Goal: Feedback & Contribution: Submit feedback/report problem

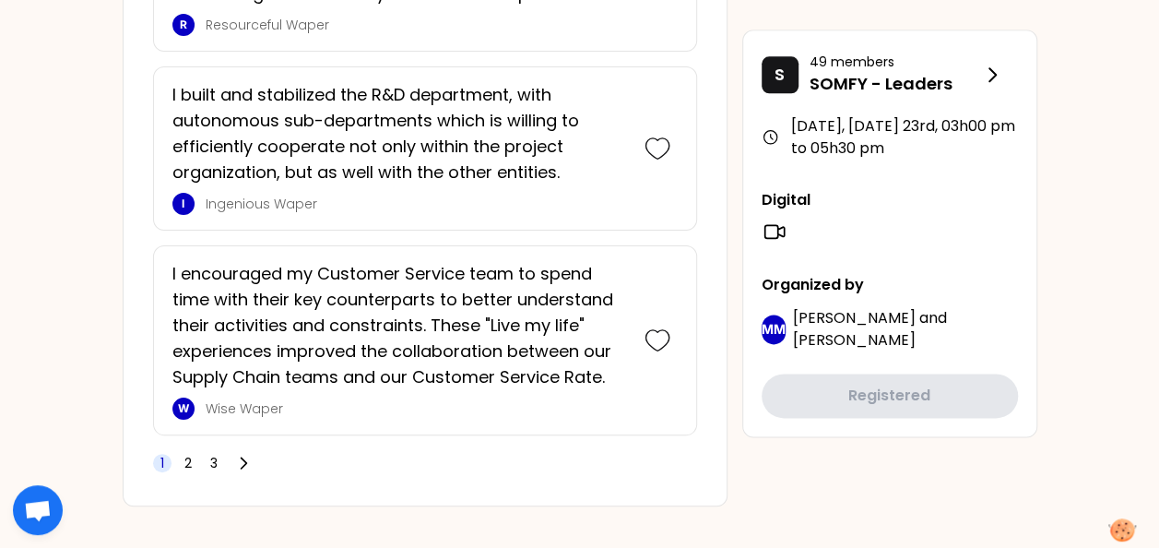
scroll to position [4485, 0]
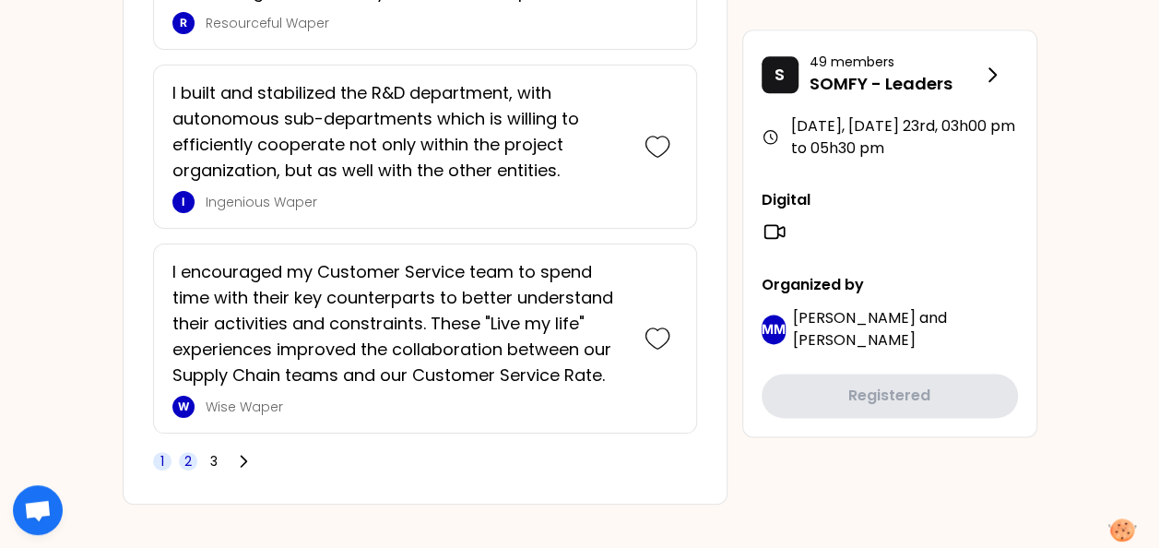
click at [191, 452] on span "2" at bounding box center [188, 461] width 18 height 18
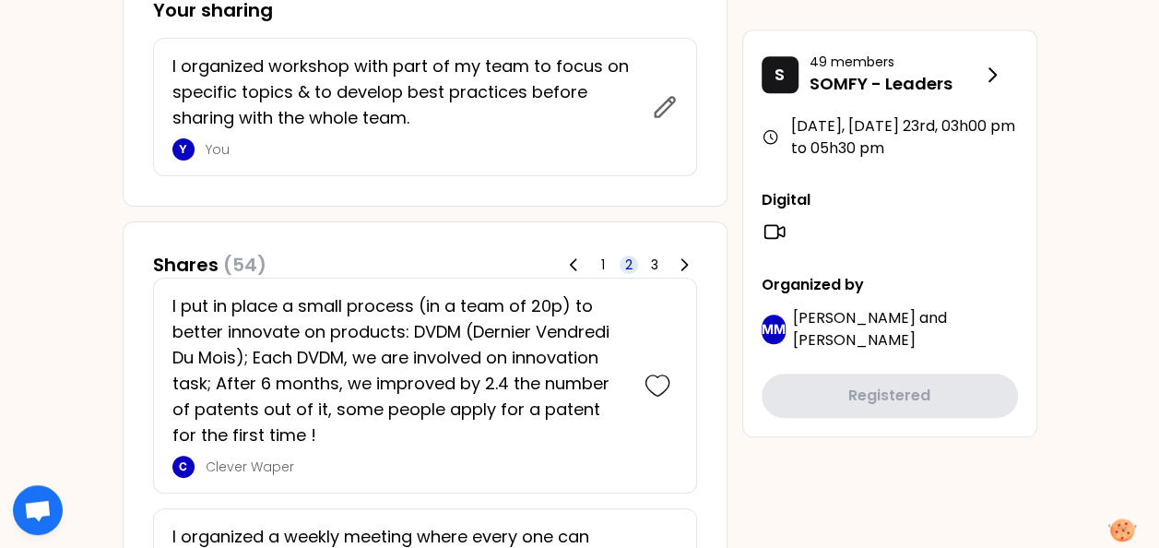
scroll to position [845, 0]
click at [655, 262] on span "3" at bounding box center [654, 265] width 7 height 18
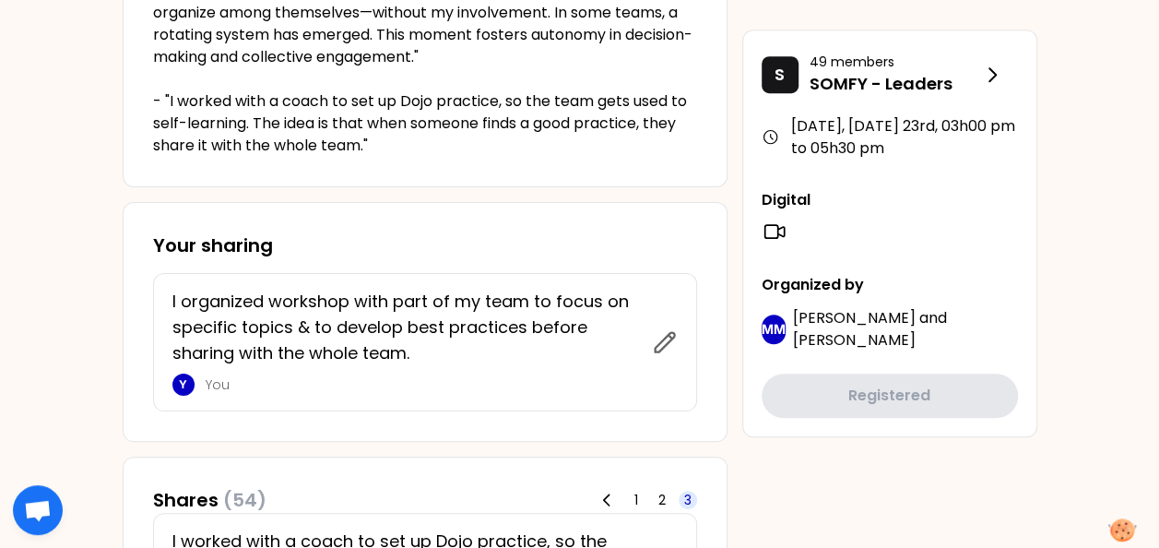
scroll to position [645, 0]
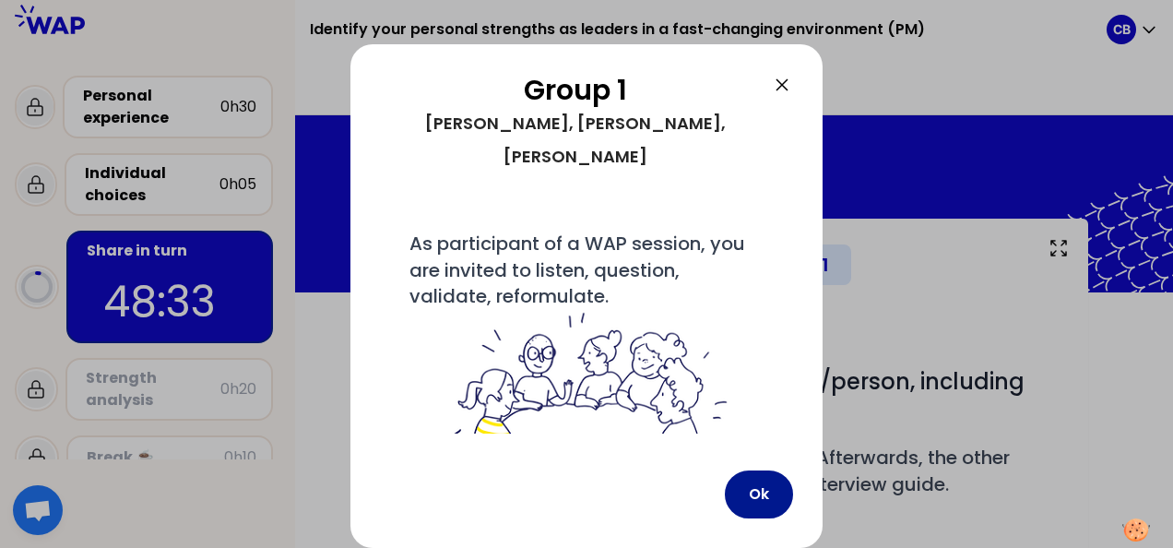
click at [755, 494] on button "Ok" at bounding box center [759, 494] width 68 height 48
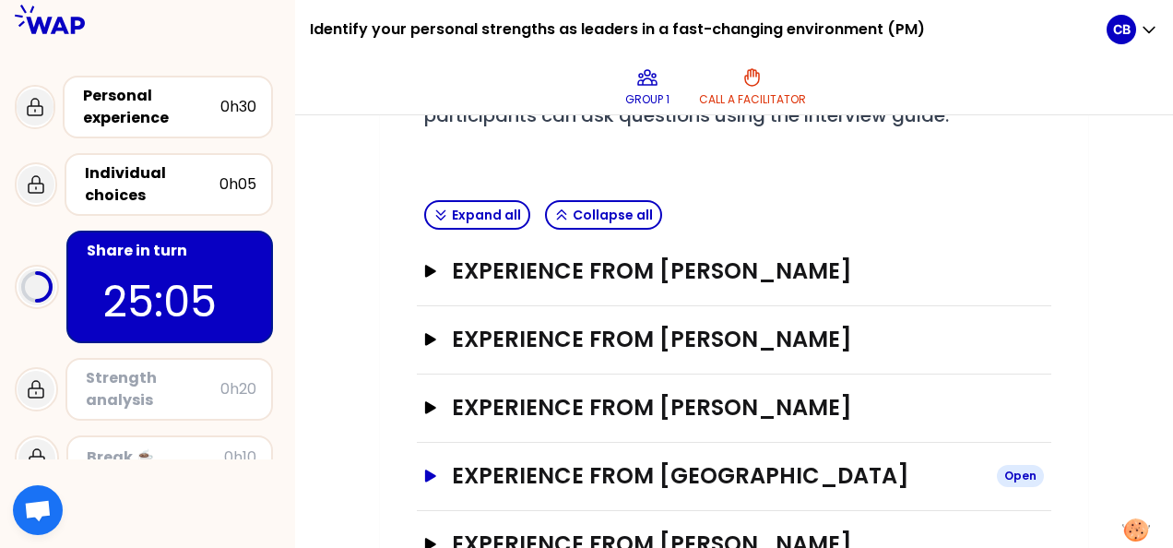
scroll to position [431, 0]
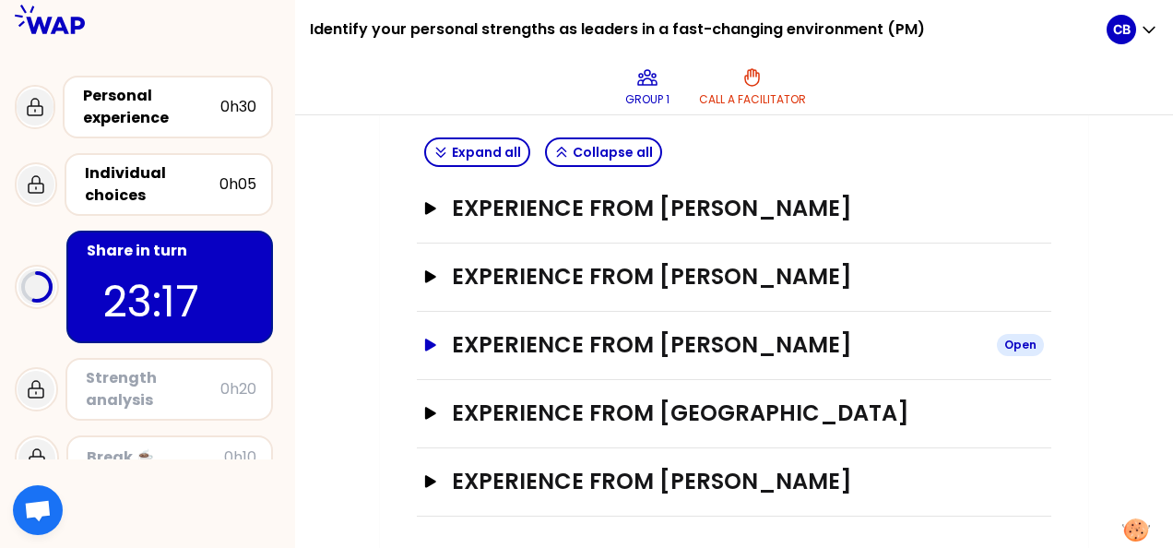
click at [429, 343] on icon "button" at bounding box center [430, 344] width 11 height 12
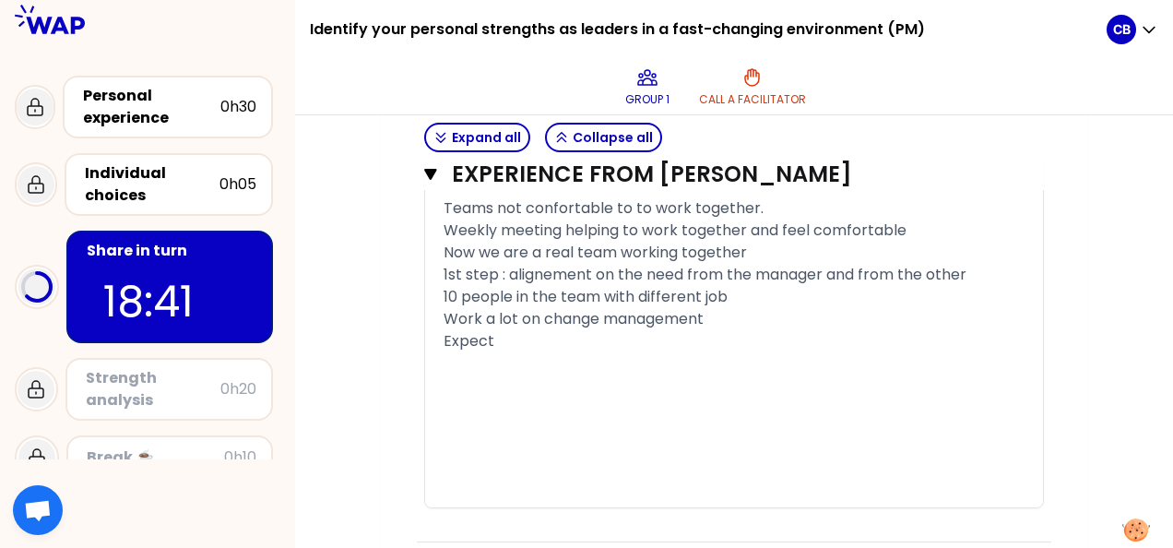
scroll to position [1700, 0]
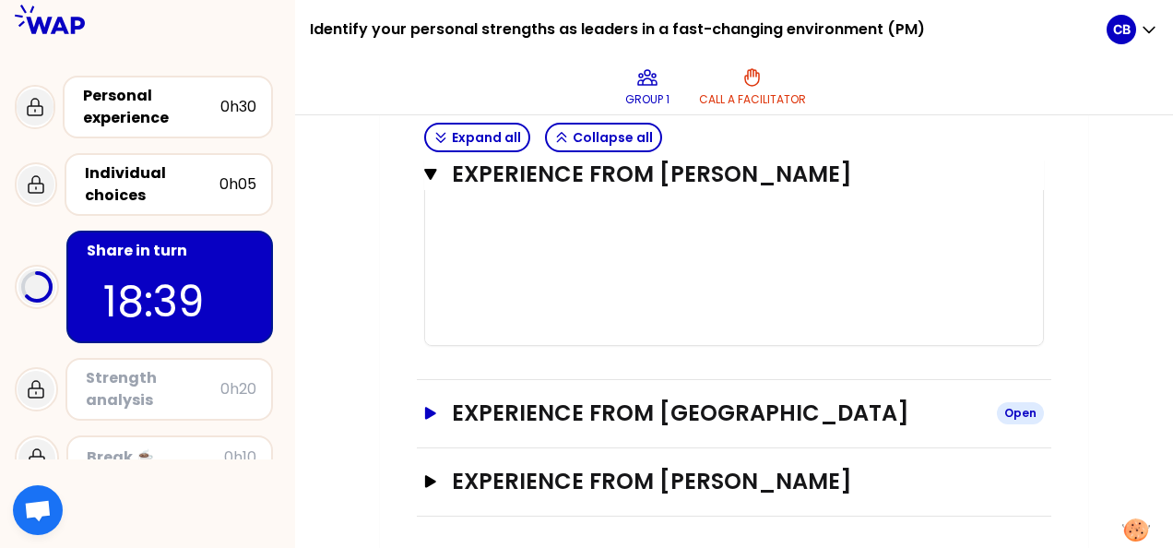
click at [433, 407] on icon "button" at bounding box center [430, 413] width 15 height 13
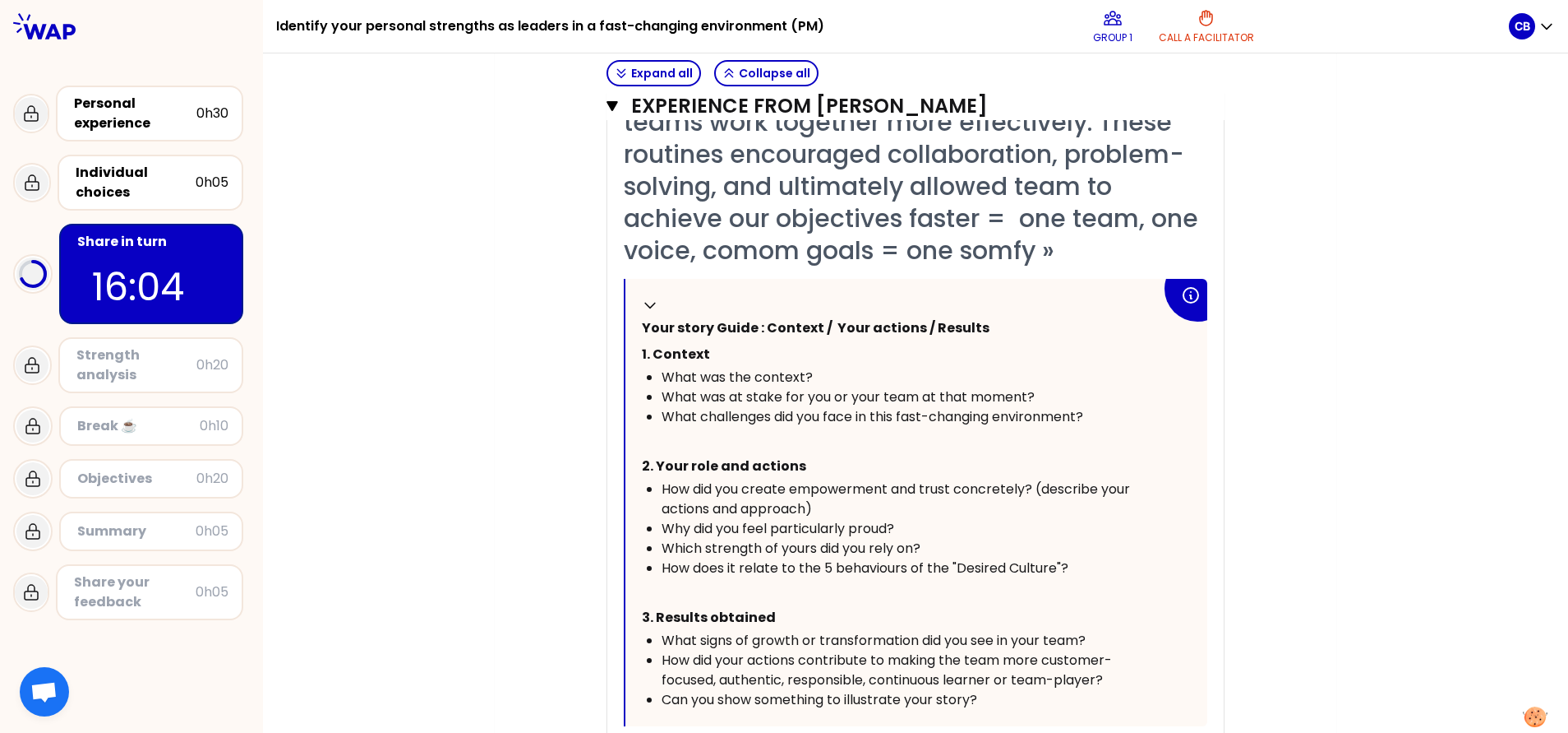
scroll to position [314, 0]
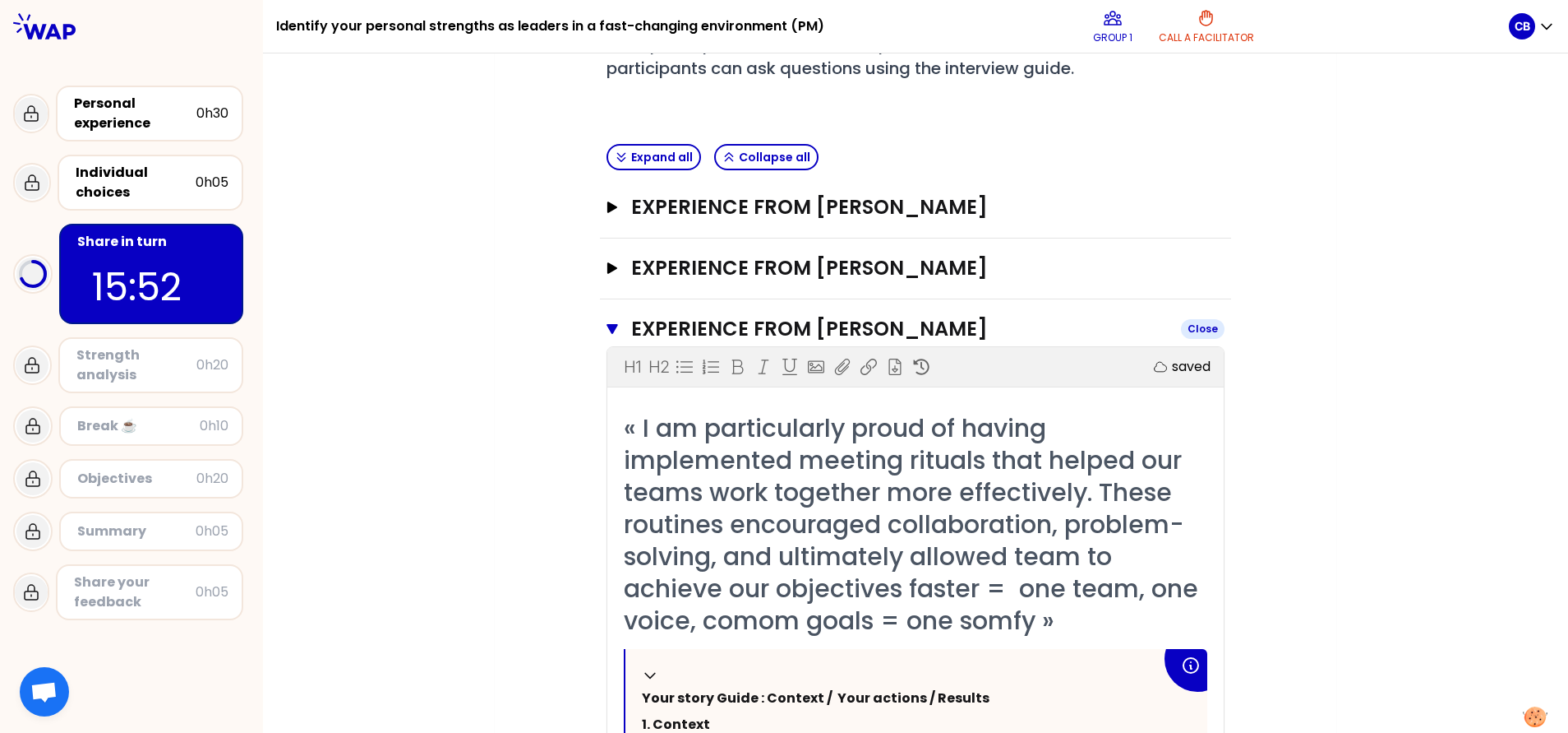
click at [606, 331] on icon "button" at bounding box center [612, 328] width 12 height 13
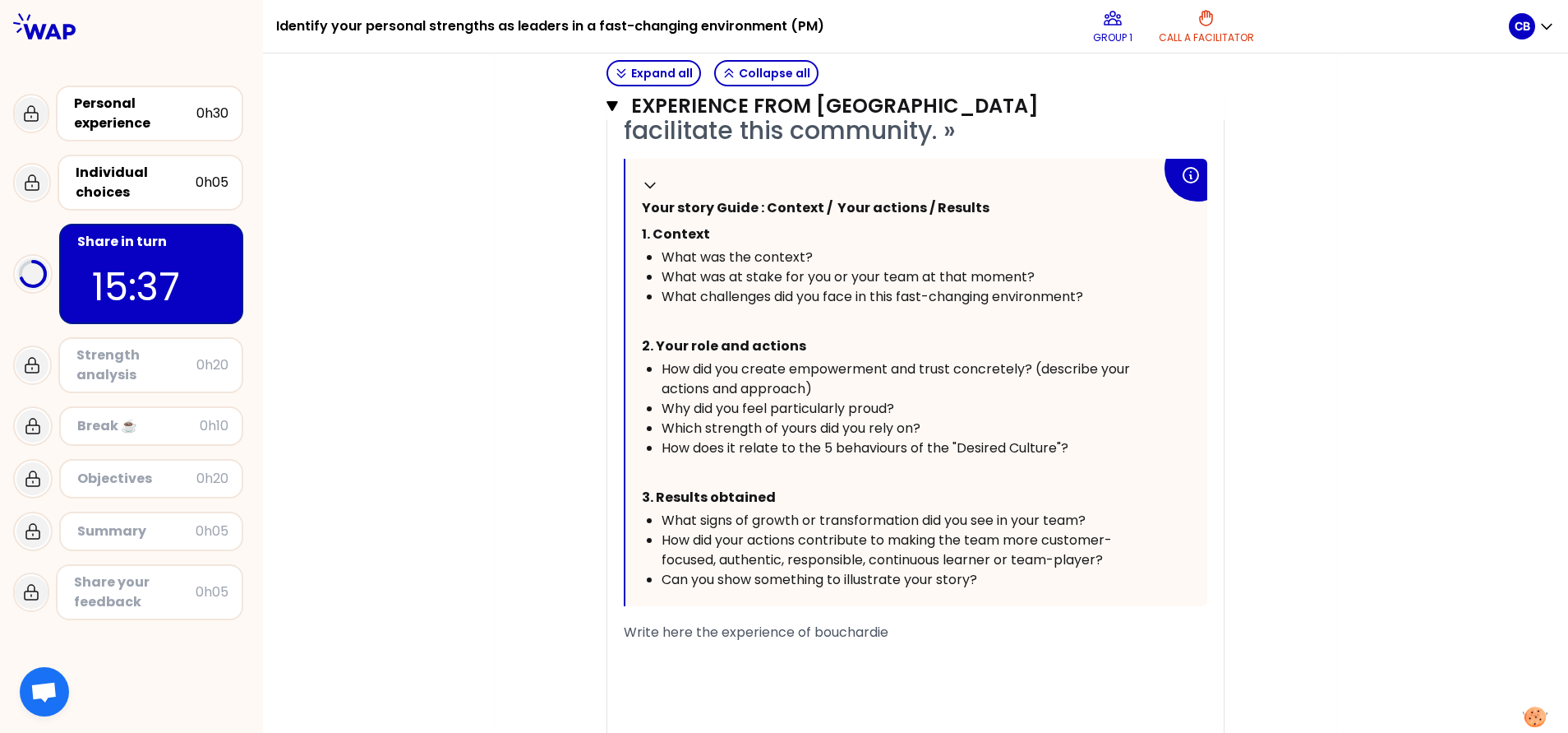
scroll to position [807, 0]
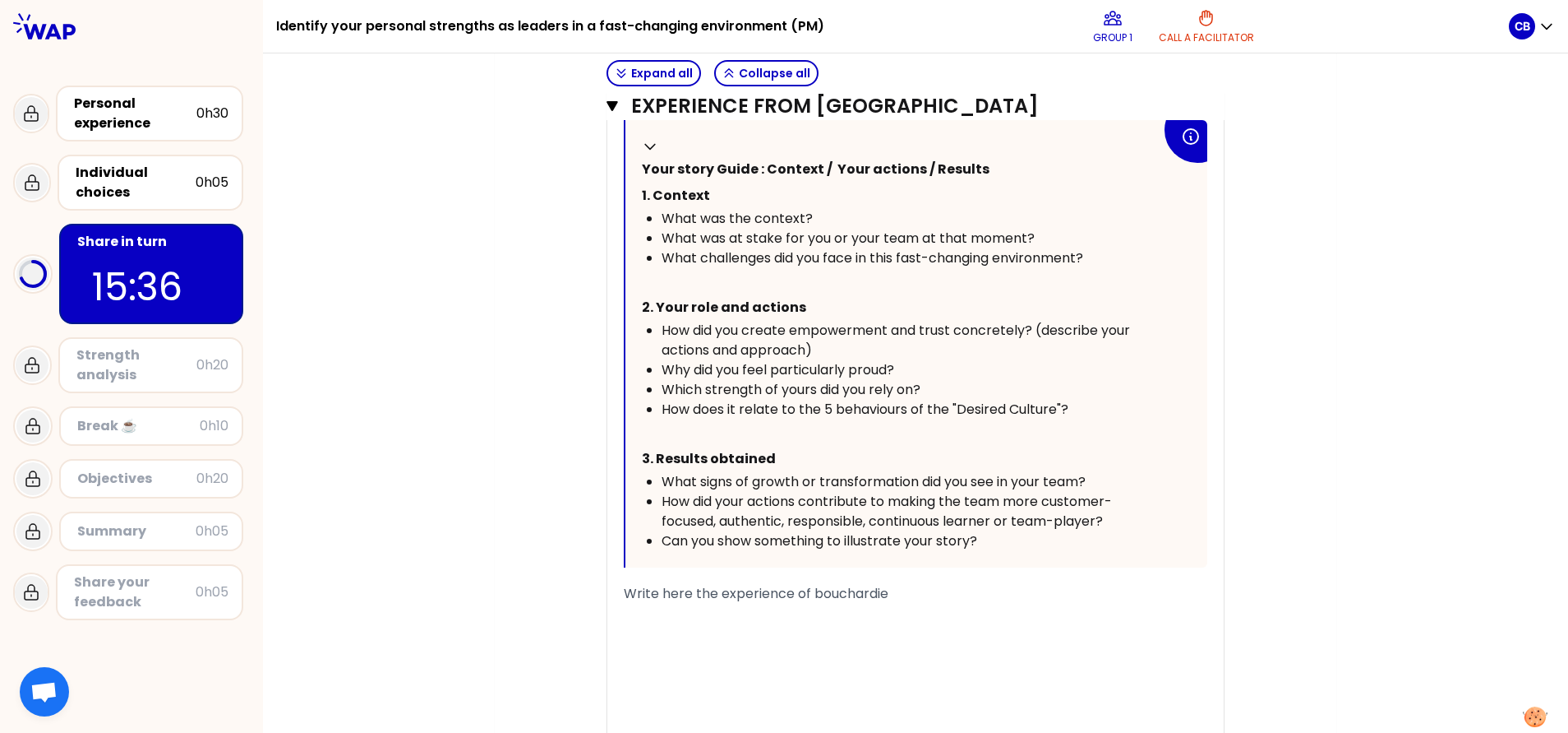
click at [845, 488] on span "Write here the experience of bouchardie" at bounding box center [756, 593] width 265 height 19
click at [909, 488] on div "﻿" at bounding box center [915, 633] width 584 height 20
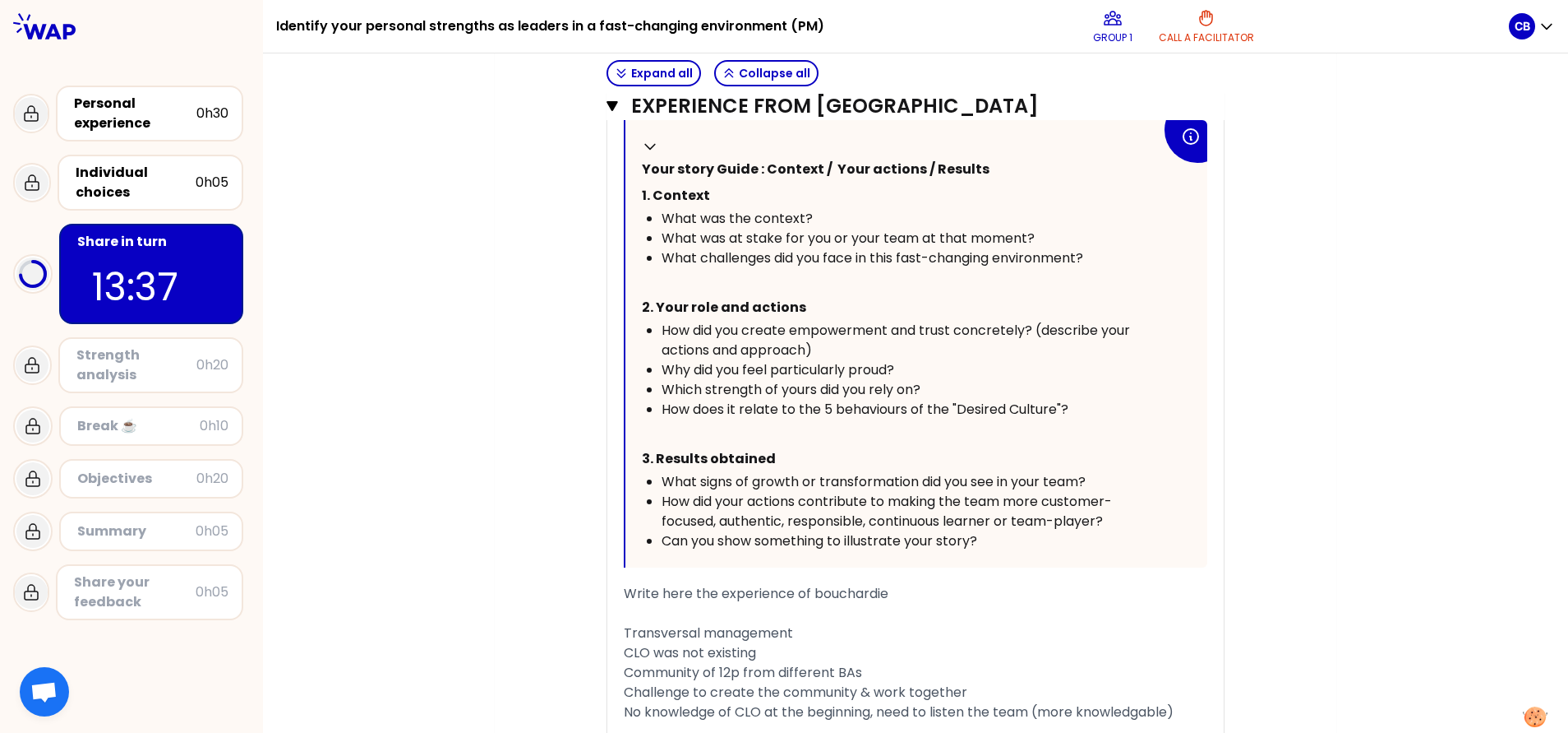
scroll to position [1040, 0]
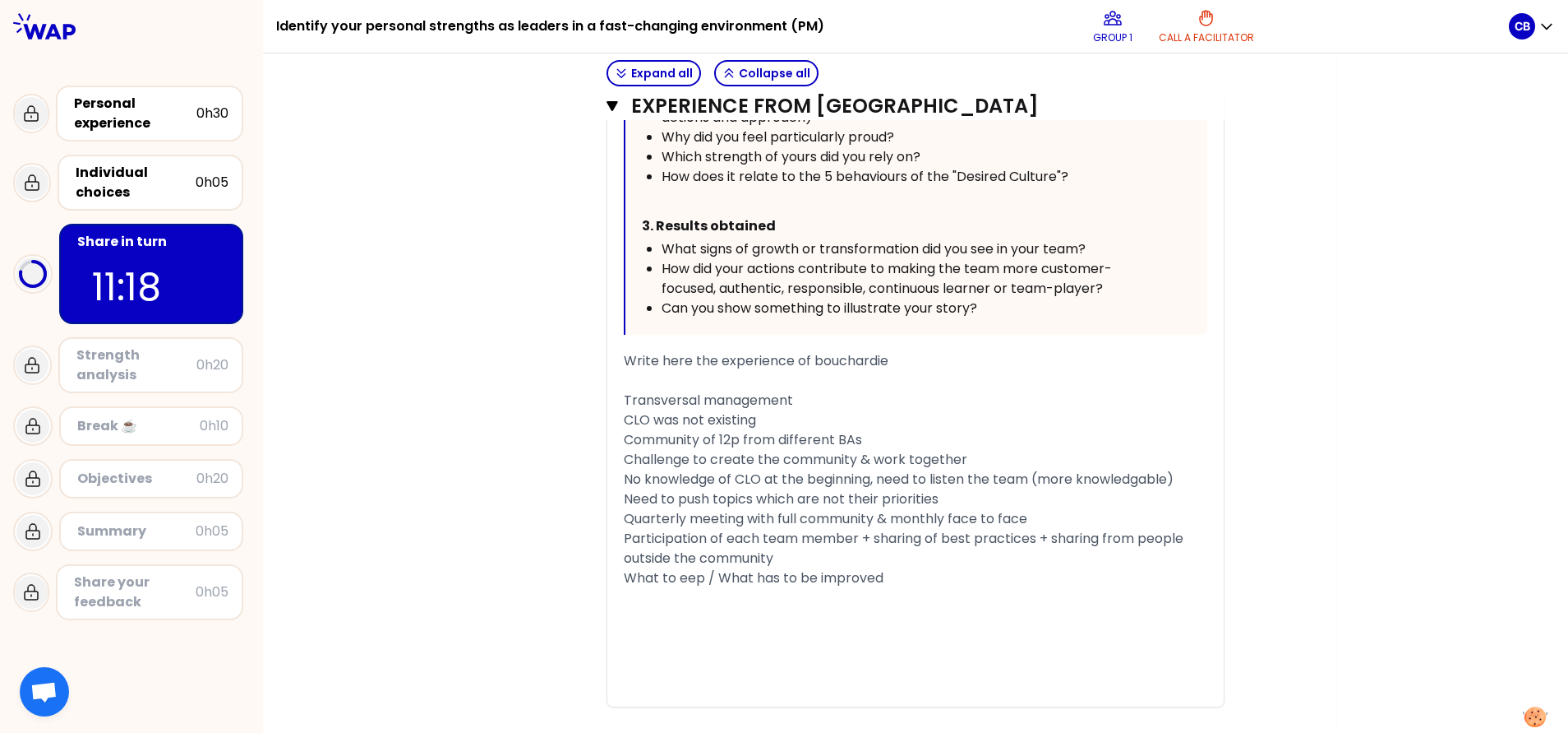
click at [674, 488] on span "What to eep / What has to be improved" at bounding box center [753, 577] width 259 height 19
click at [688, 488] on div "﻿" at bounding box center [915, 617] width 584 height 20
click at [703, 488] on div "﻿" at bounding box center [915, 597] width 584 height 20
click at [886, 438] on div "Community of 12p from different BAs" at bounding box center [915, 440] width 584 height 20
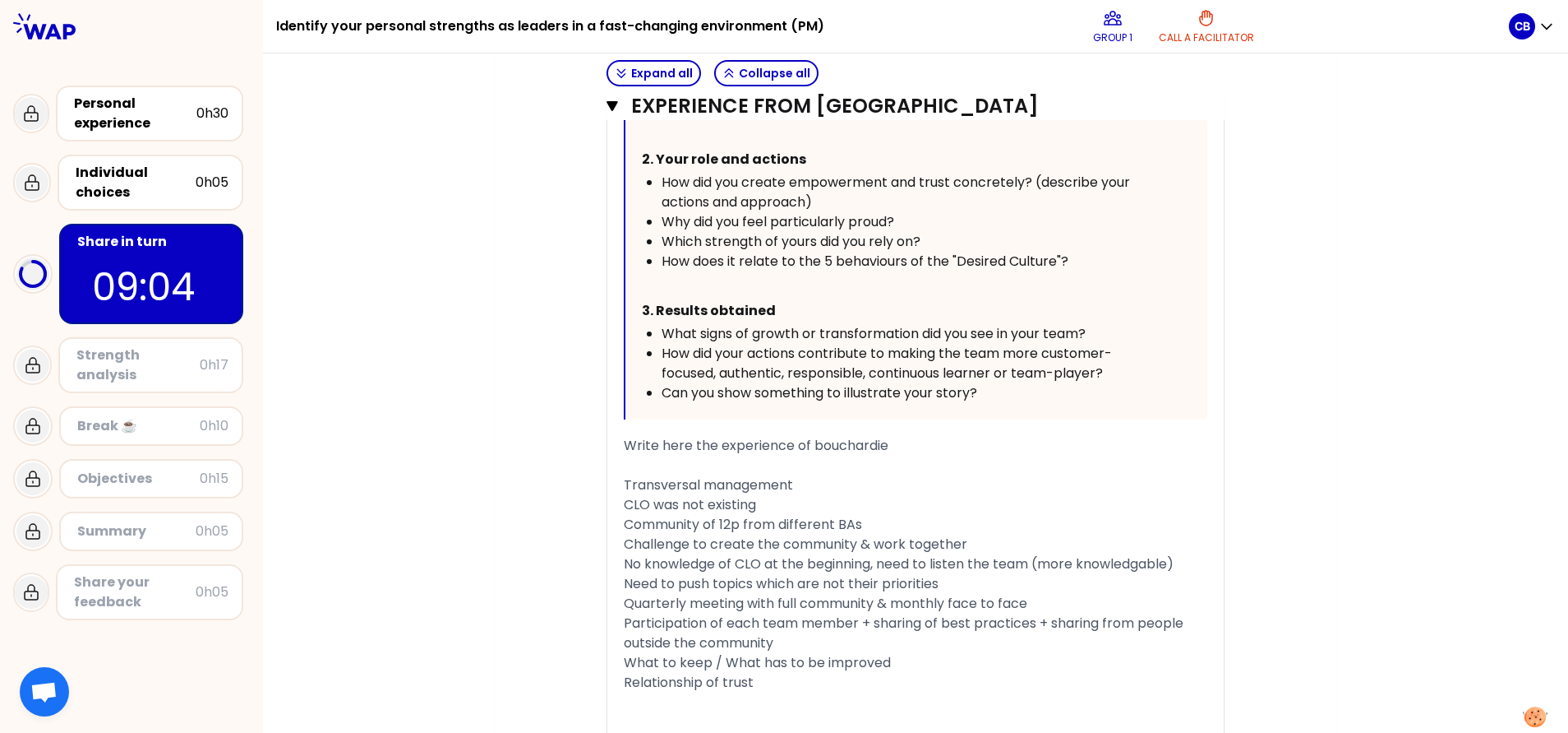
scroll to position [917, 0]
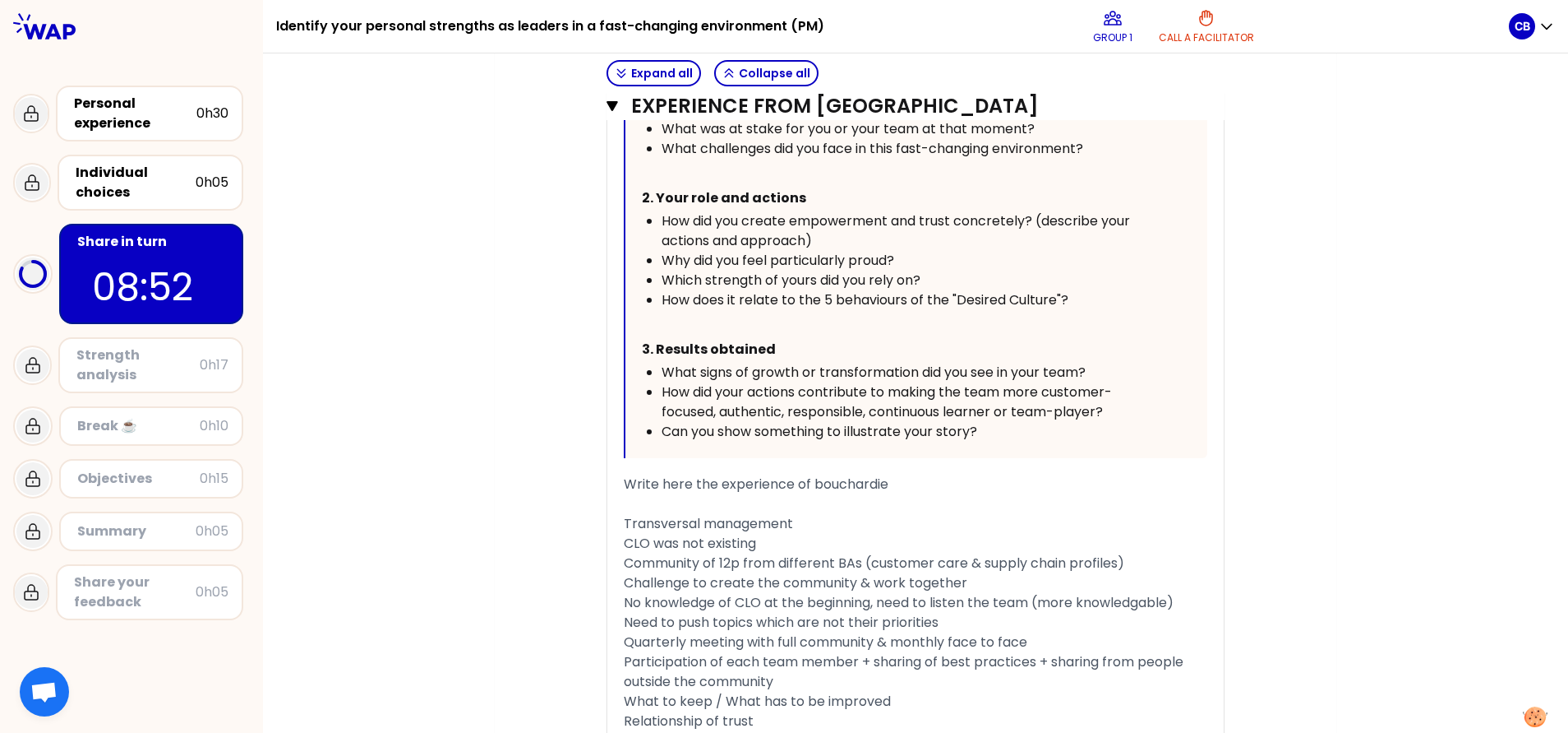
click at [858, 488] on span "Community of 12p from different BAs (customer care & supply chain profiles)" at bounding box center [874, 563] width 500 height 19
click at [865, 488] on span "Community of 12p from different BAs (customer care & supply chain profiles)" at bounding box center [874, 563] width 500 height 19
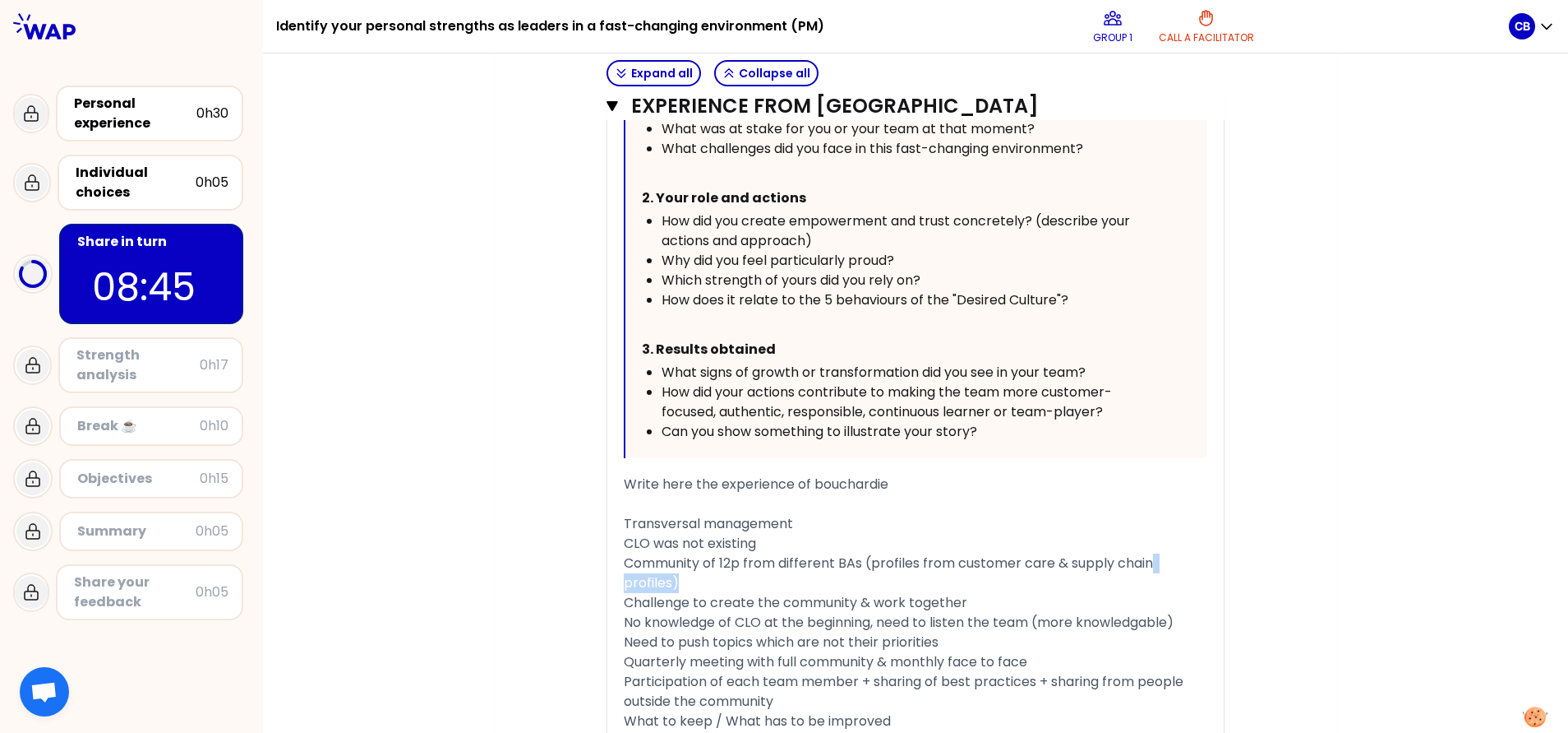
drag, startPoint x: 679, startPoint y: 587, endPoint x: 1143, endPoint y: 565, distance: 464.5
click at [1045, 488] on div "Community of 12p from different BAs (profiles from customer care & supply chain…" at bounding box center [915, 573] width 584 height 39
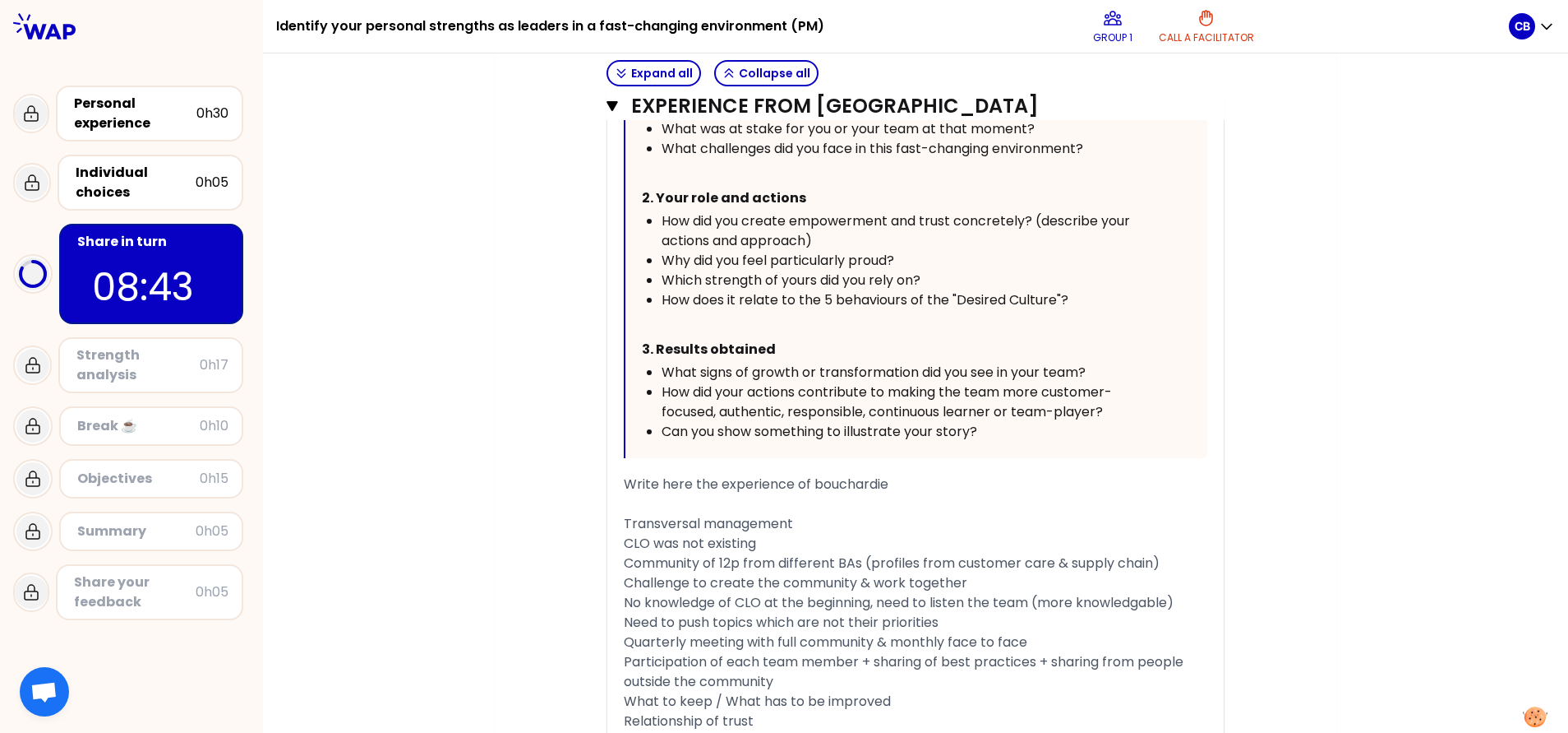
scroll to position [1100, 0]
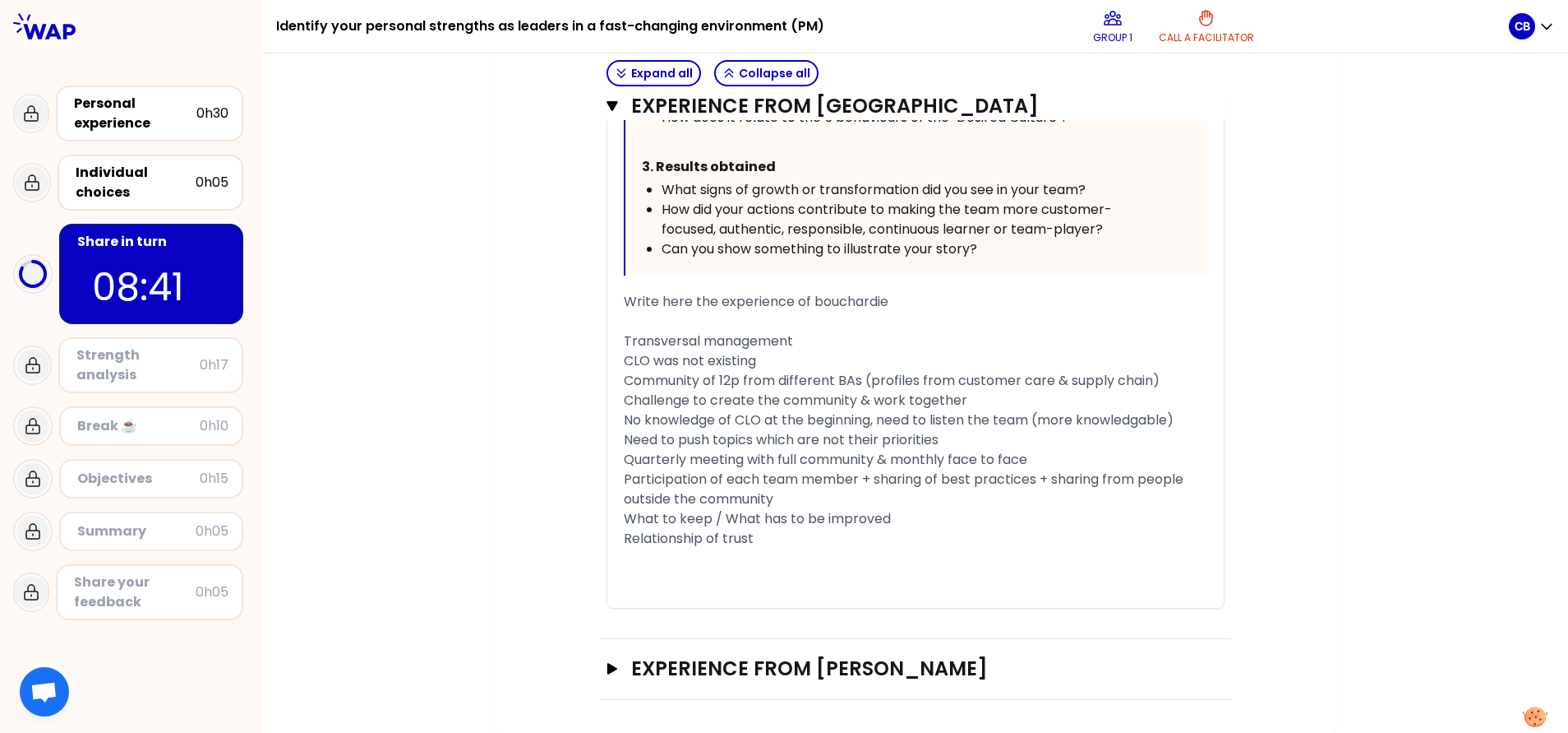
click at [773, 488] on div "﻿" at bounding box center [915, 558] width 584 height 20
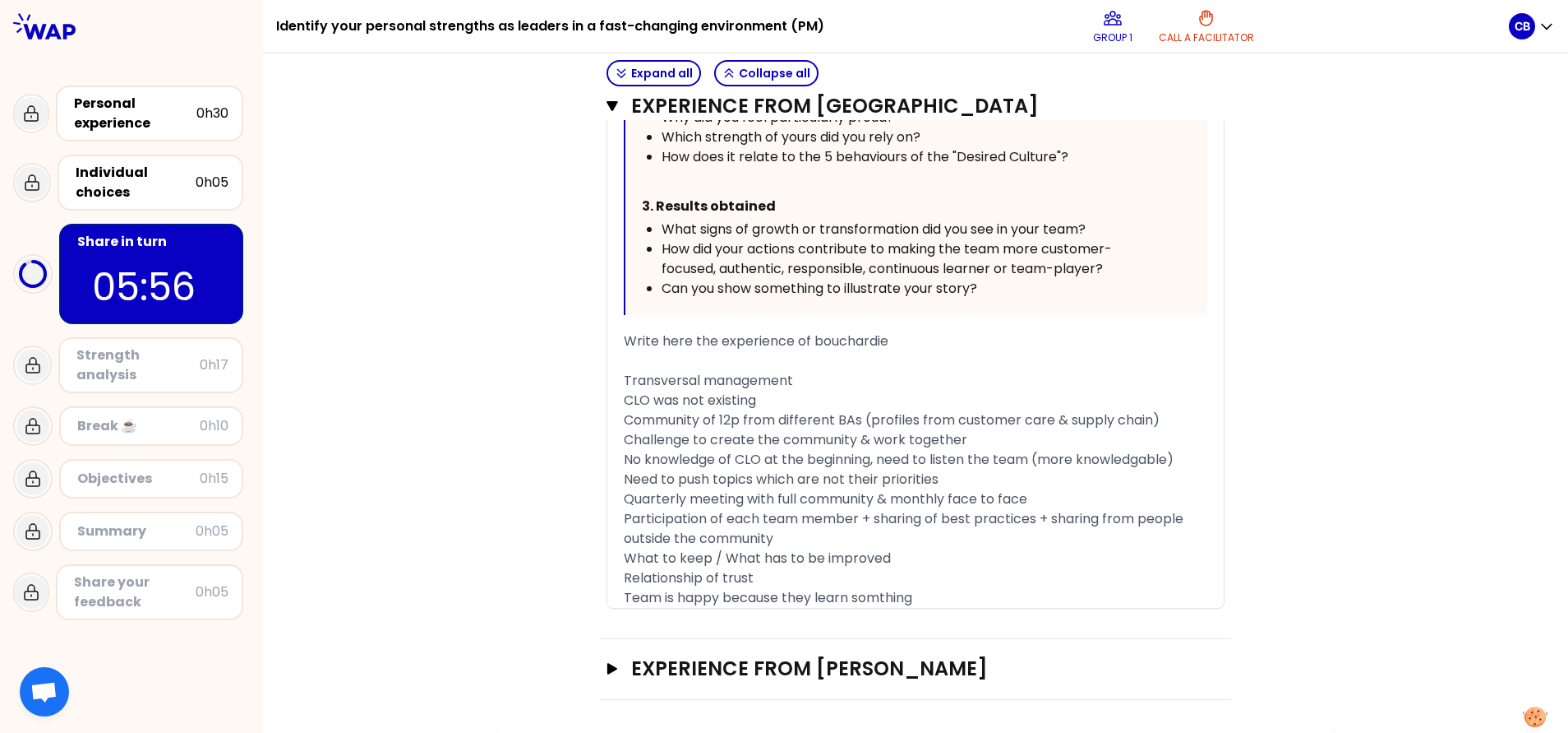
scroll to position [1080, 0]
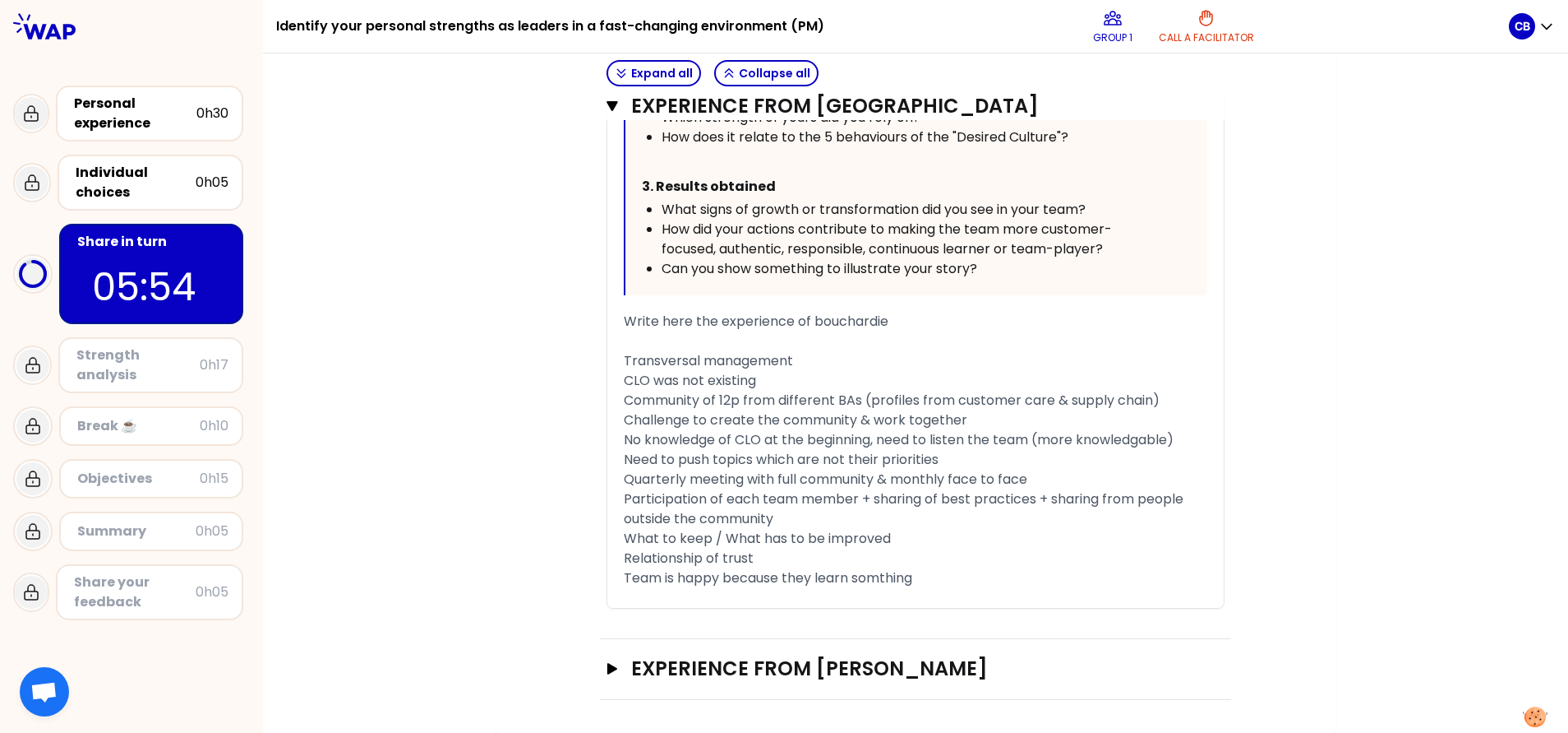
click at [877, 488] on span "Team is happy because they learn somthing" at bounding box center [768, 577] width 289 height 19
click at [924, 488] on div "Team is happy because they learn something" at bounding box center [915, 578] width 584 height 20
click at [607, 488] on icon "button" at bounding box center [612, 668] width 10 height 12
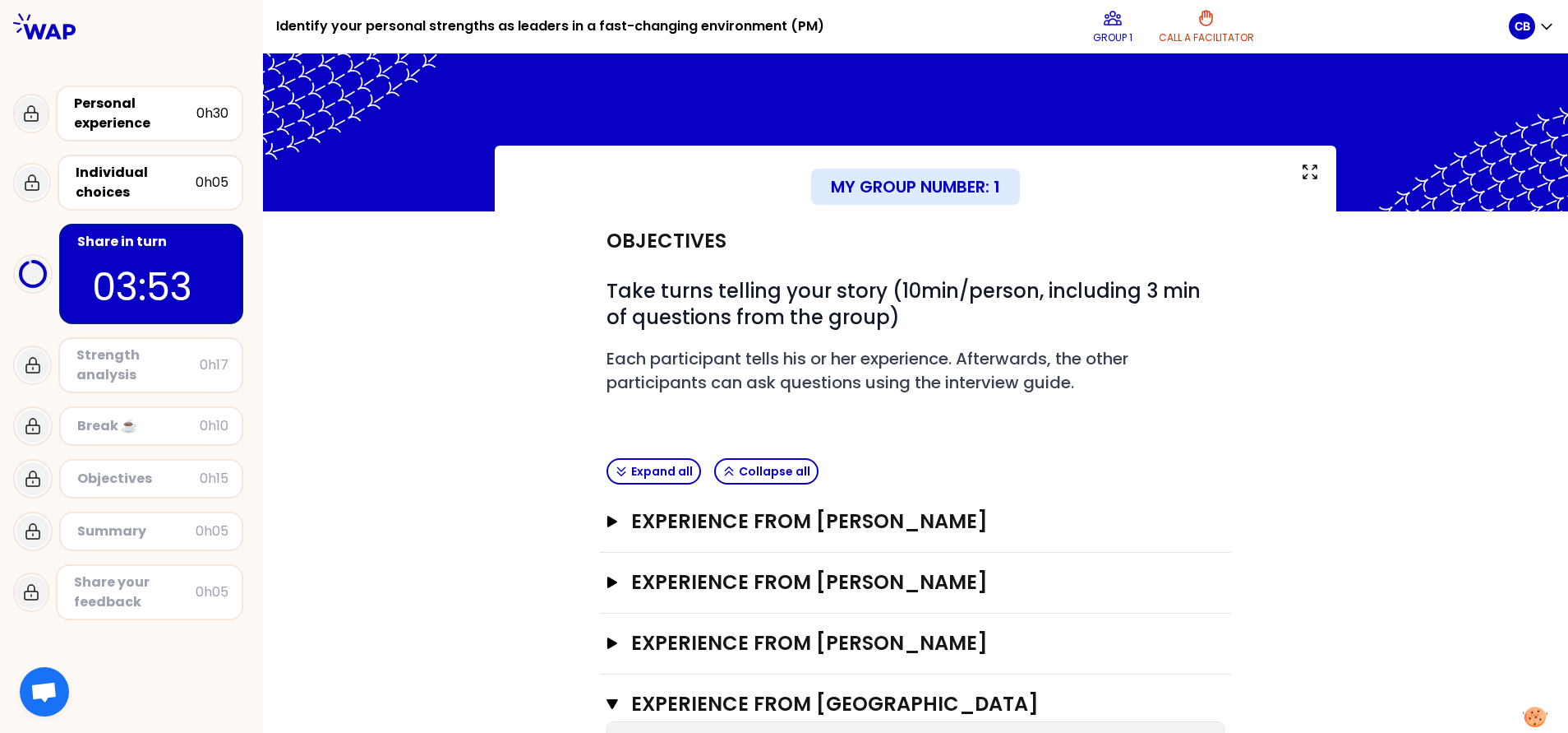
scroll to position [370, 0]
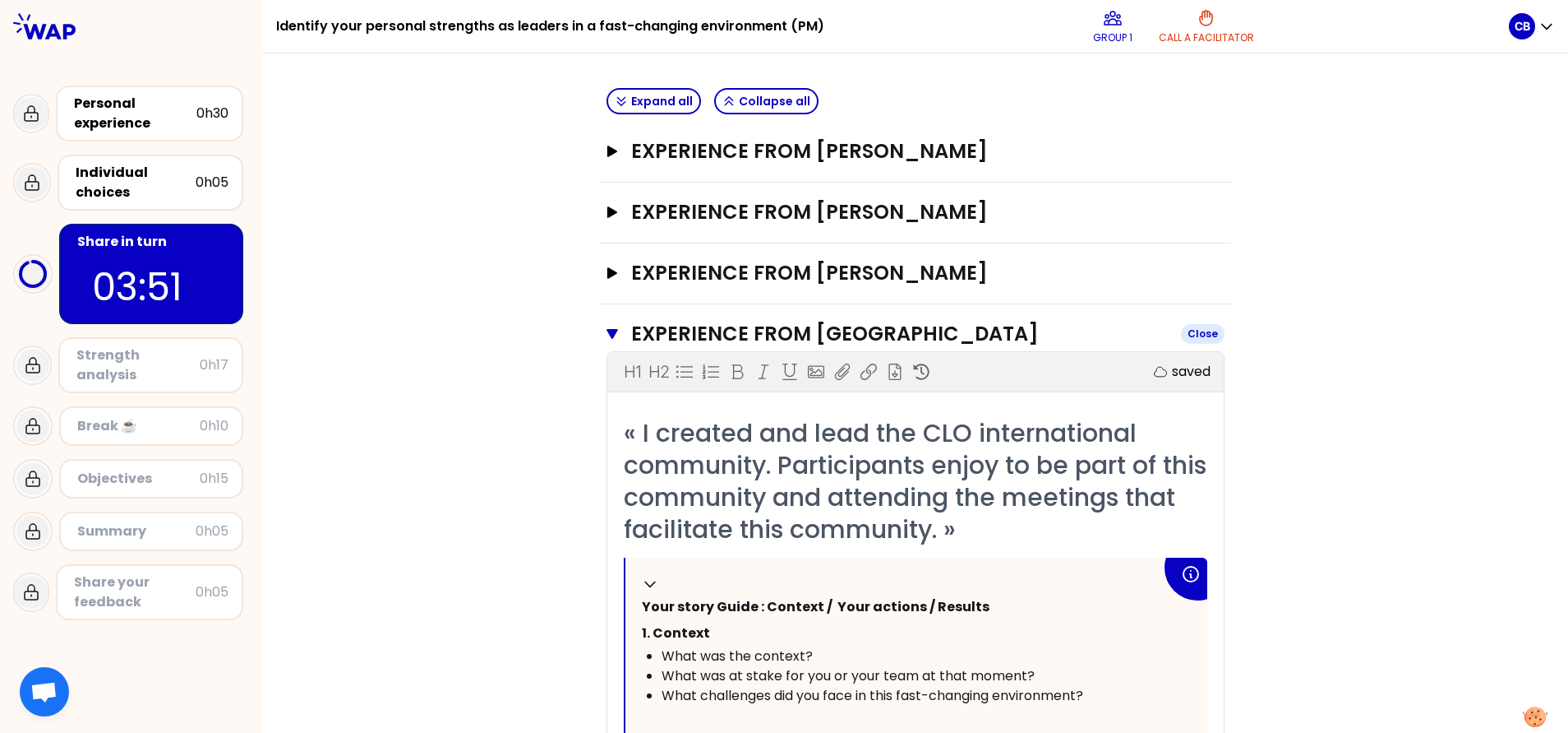
click at [606, 334] on icon "button" at bounding box center [612, 334] width 12 height 10
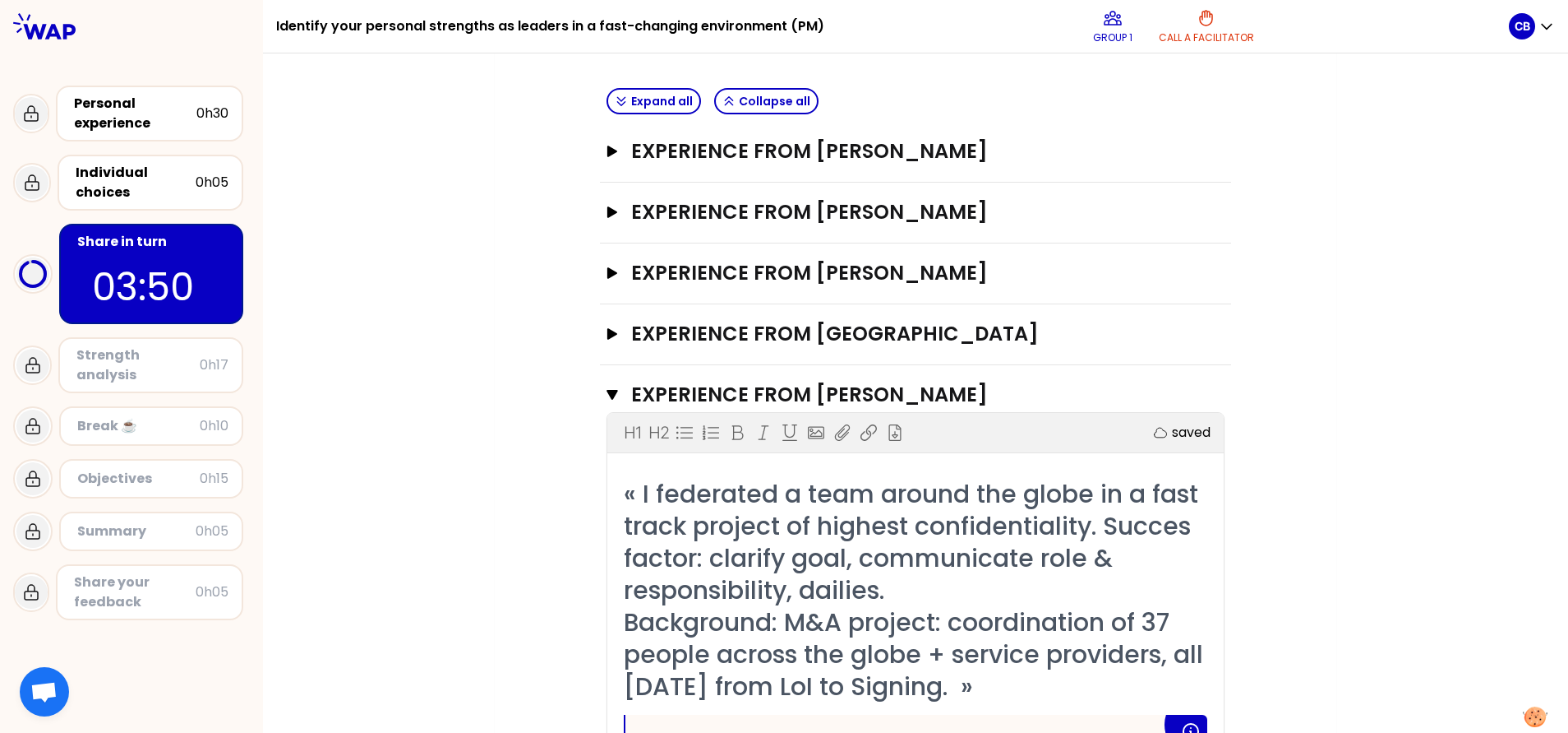
click at [531, 350] on div "Objectives # Take turns telling your story (10min/person, including 3 min of qu…" at bounding box center [915, 604] width 776 height 1526
click at [606, 403] on button "Experience from Thomas CARNAGHI Close" at bounding box center [915, 395] width 618 height 27
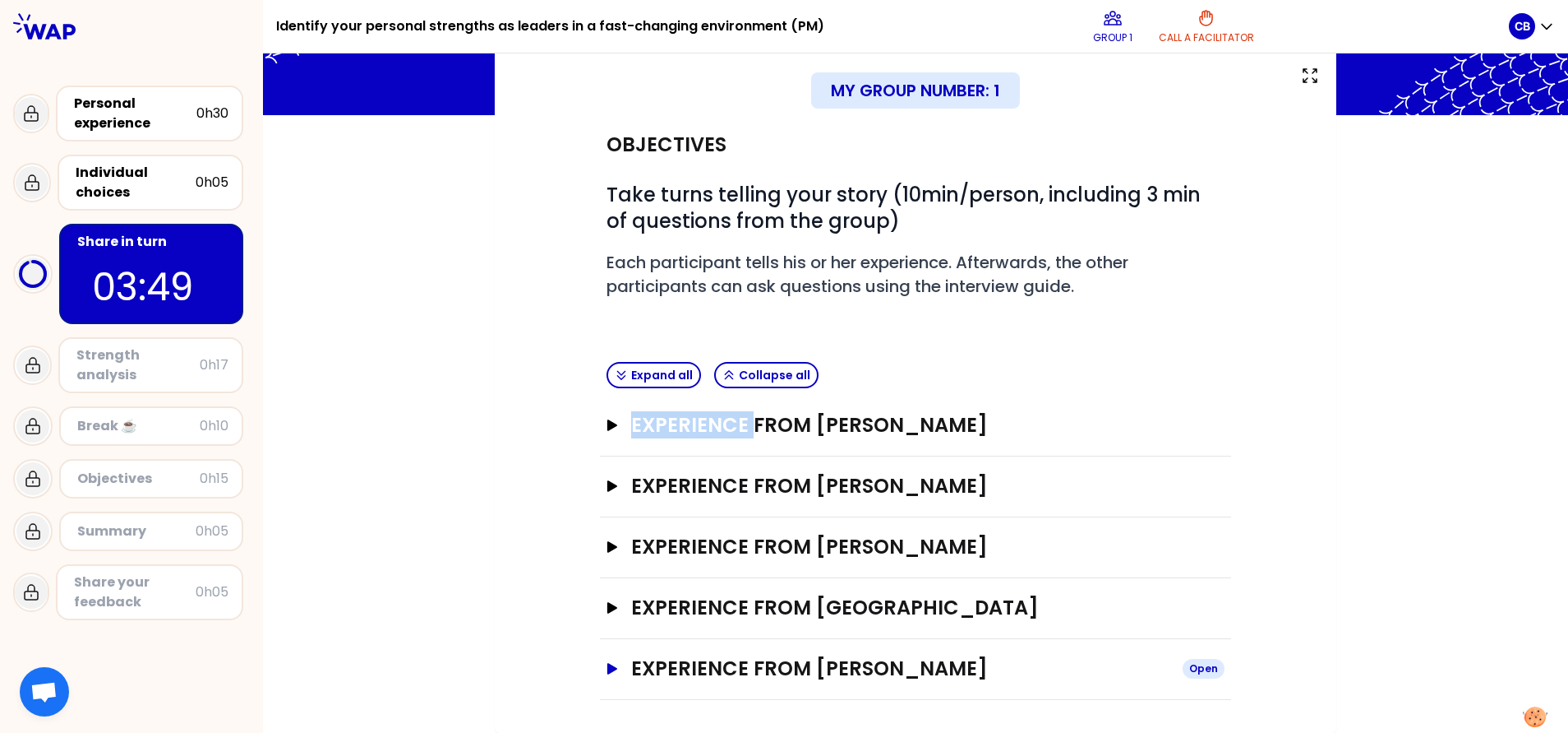
scroll to position [96, 0]
click at [603, 403] on div "Experience from Carine BENOIT Open" at bounding box center [915, 425] width 631 height 61
drag, startPoint x: 602, startPoint y: 403, endPoint x: 490, endPoint y: 401, distance: 112.0
click at [495, 401] on div "My group number: 1 Objectives # Take turns telling your story (10min/person, in…" at bounding box center [915, 391] width 841 height 683
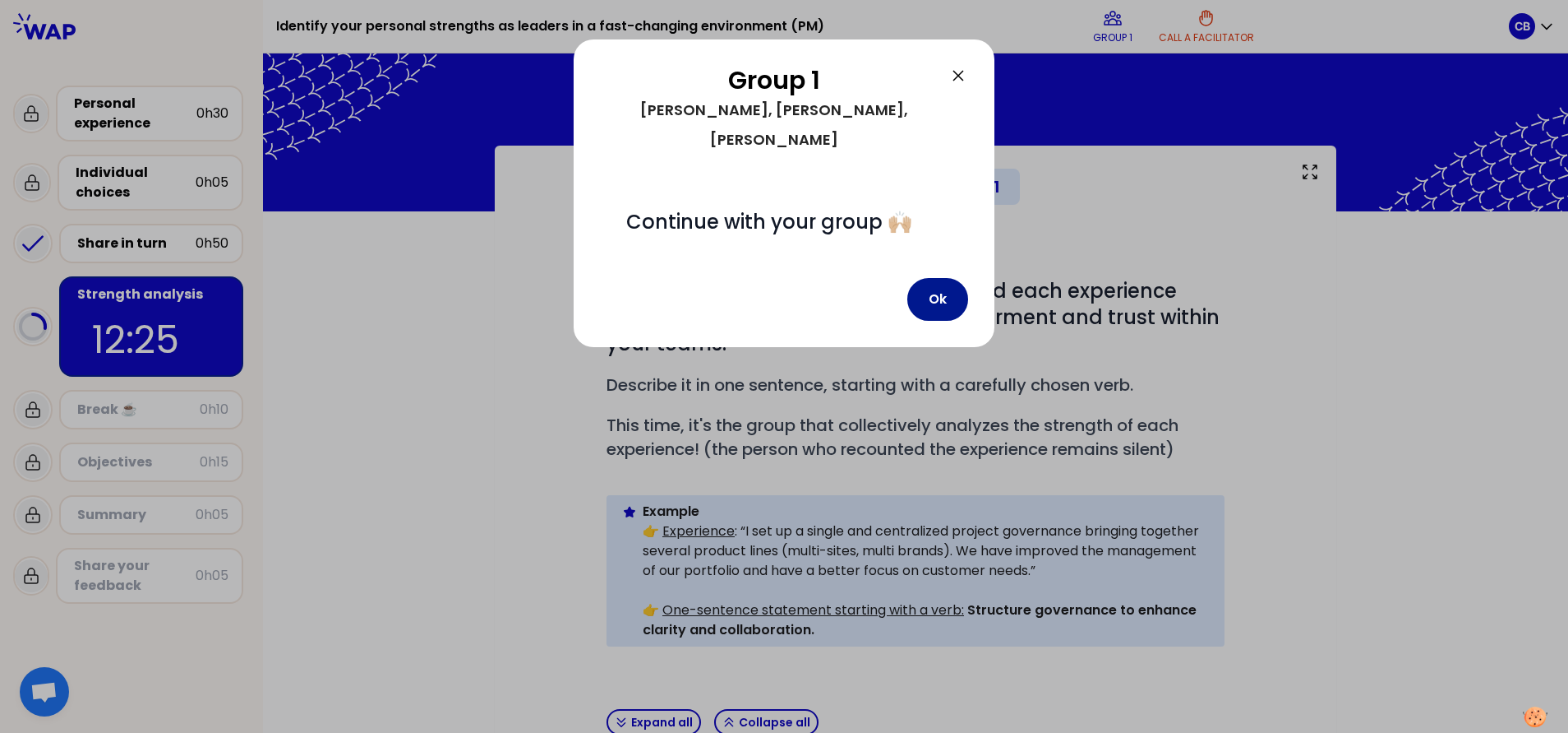
click at [932, 278] on button "Ok" at bounding box center [938, 300] width 61 height 43
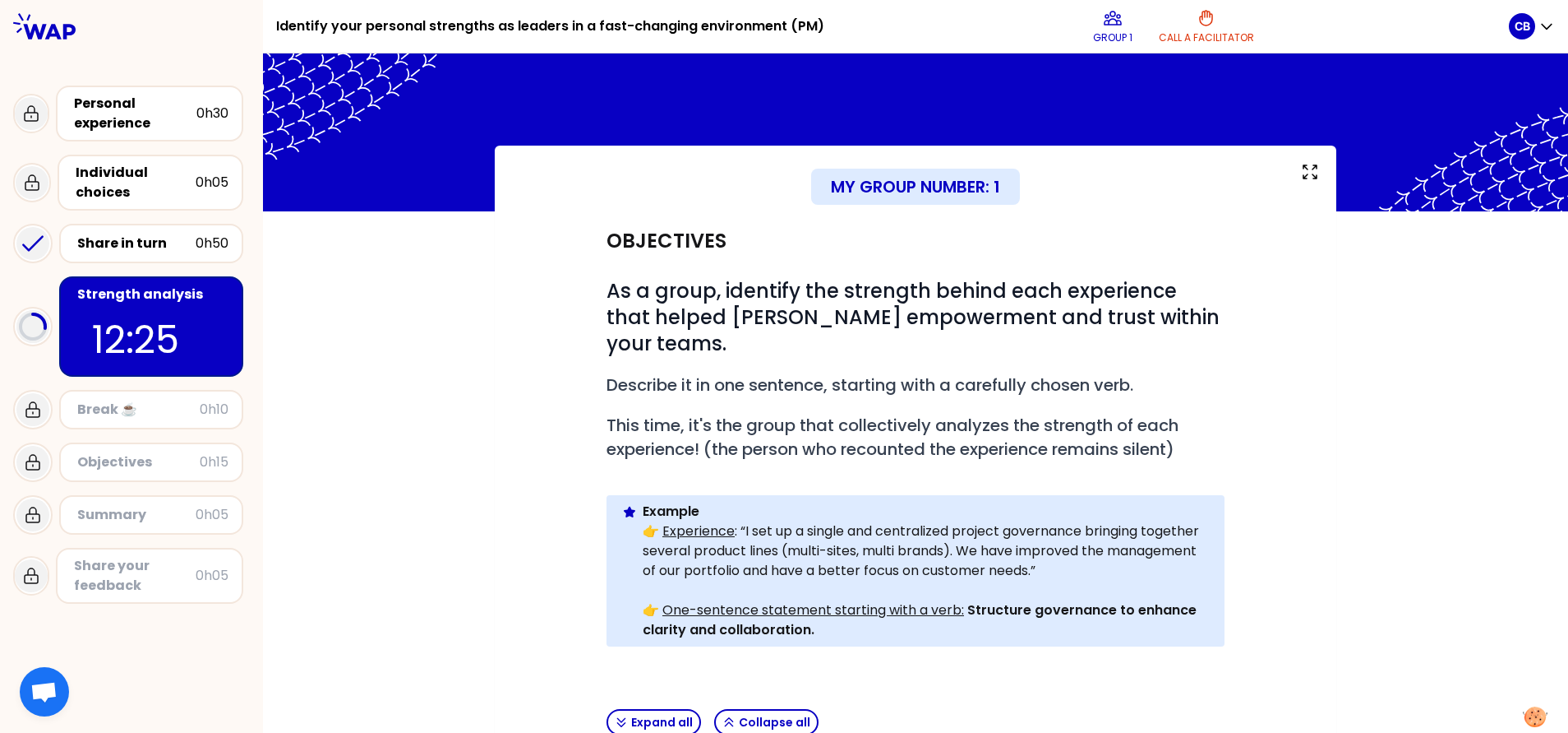
click at [932, 274] on button "Ok" at bounding box center [930, 293] width 58 height 40
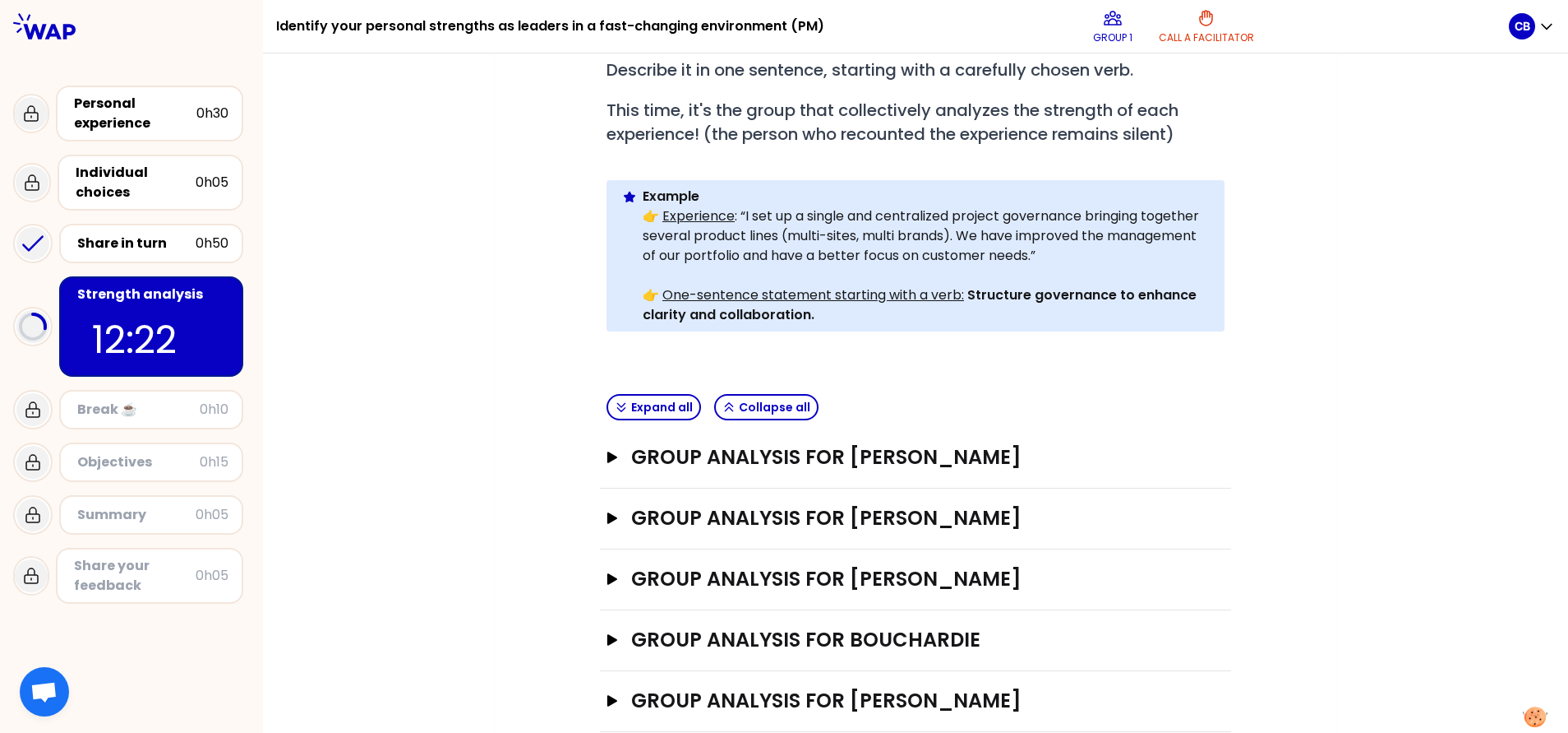
scroll to position [321, 0]
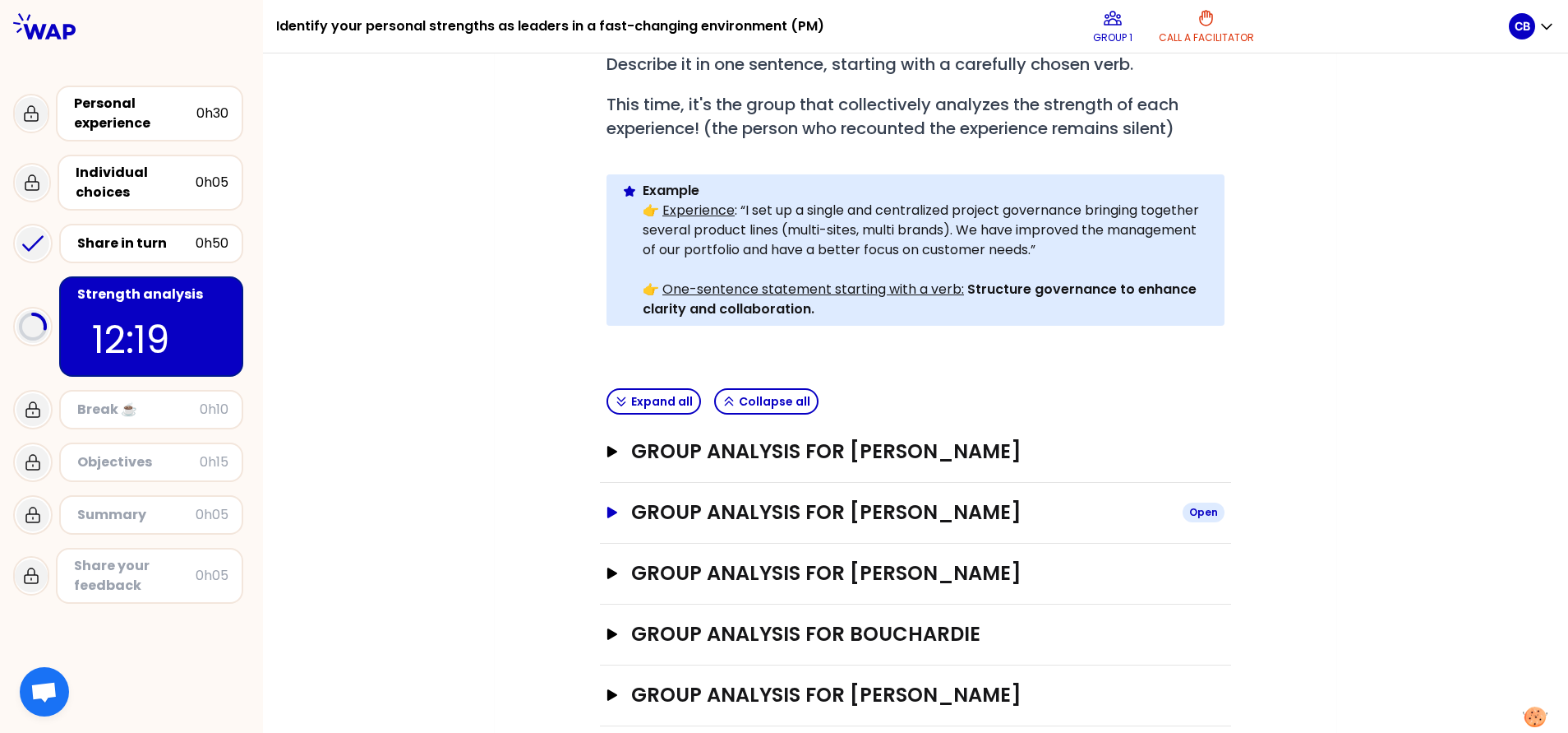
click at [606, 488] on icon "button" at bounding box center [612, 512] width 13 height 12
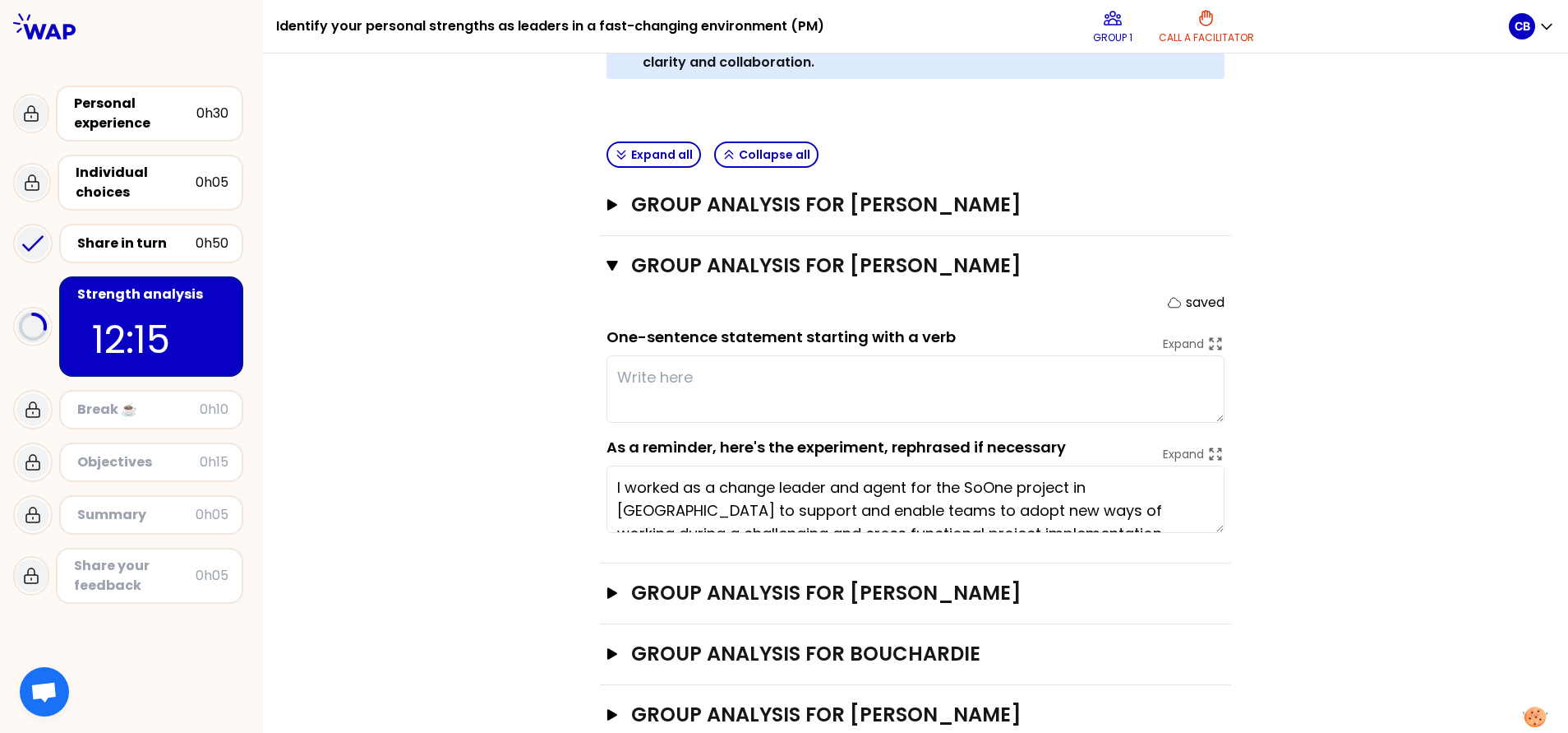
scroll to position [23, 0]
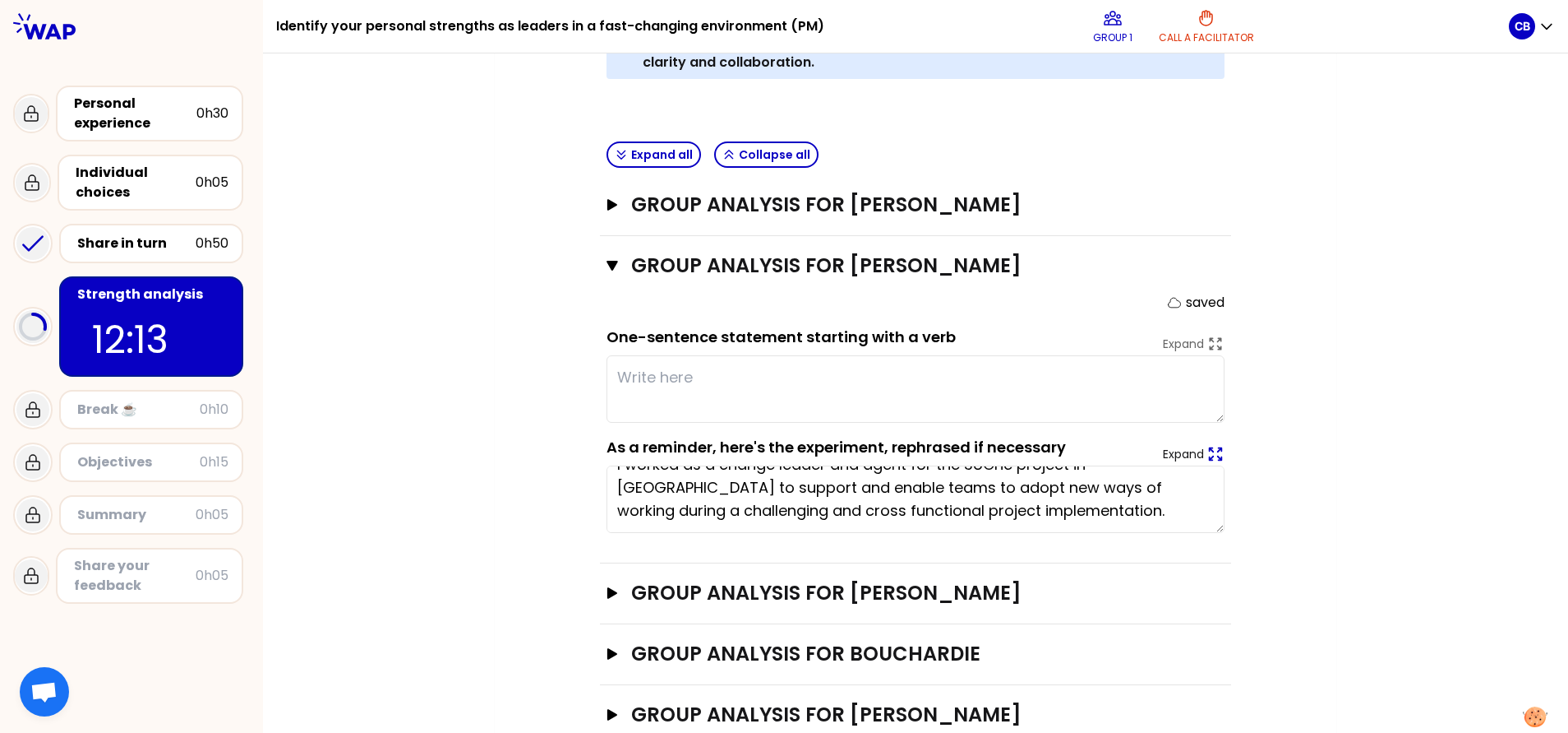
click at [1045, 445] on icon at bounding box center [1216, 454] width 18 height 18
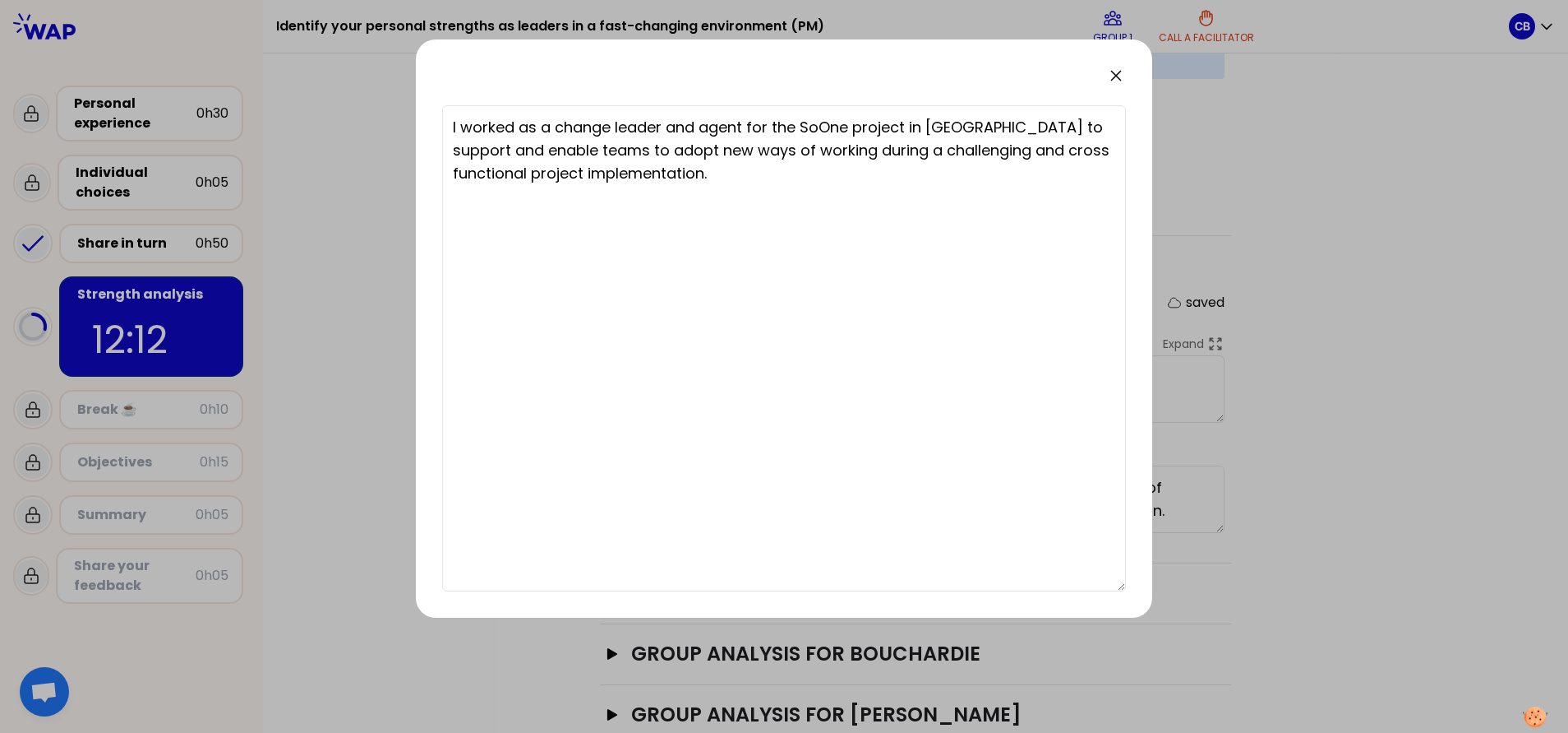
click at [1045, 75] on icon at bounding box center [1116, 76] width 20 height 20
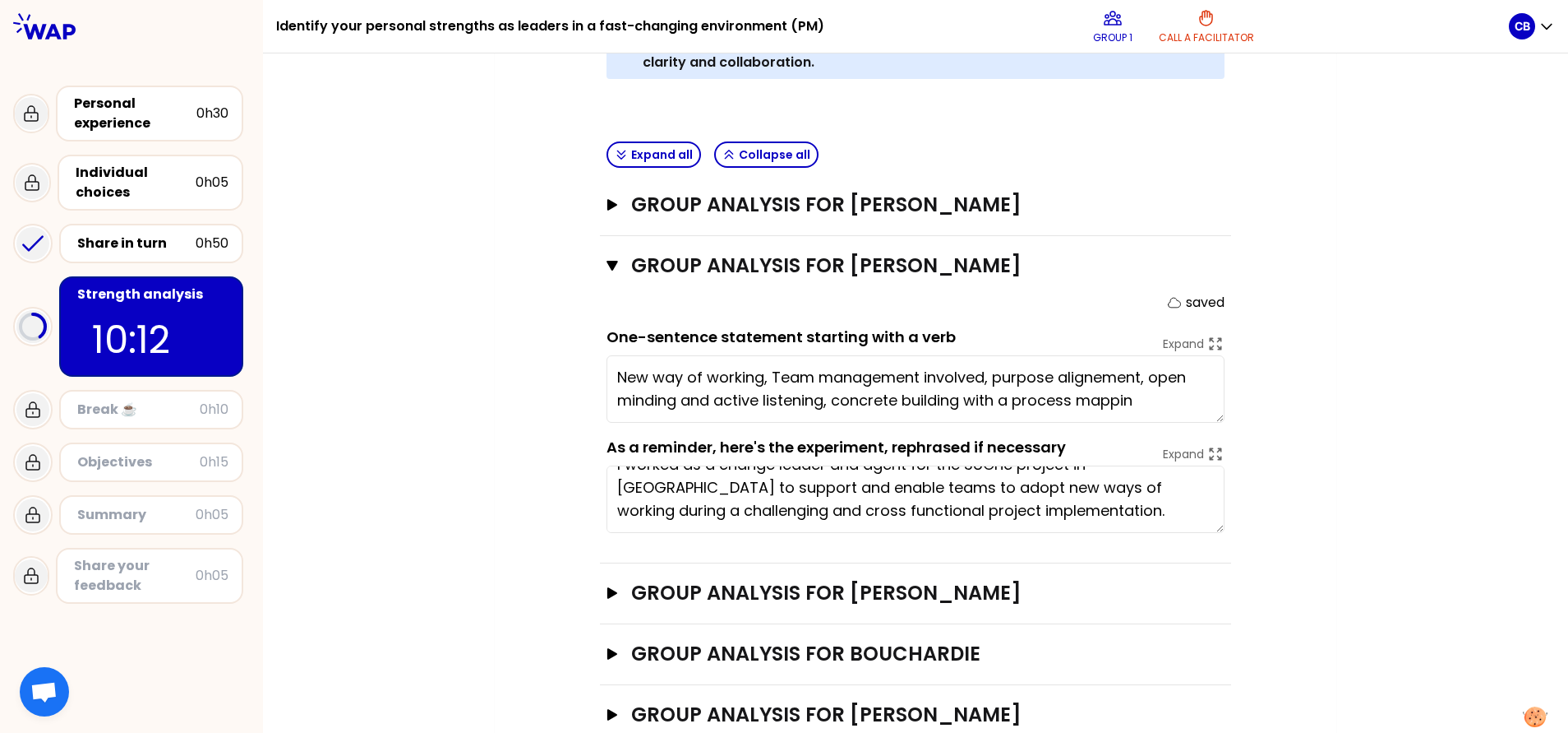
type textarea "New way of working, Team management involved, purpose alignement, open minding …"
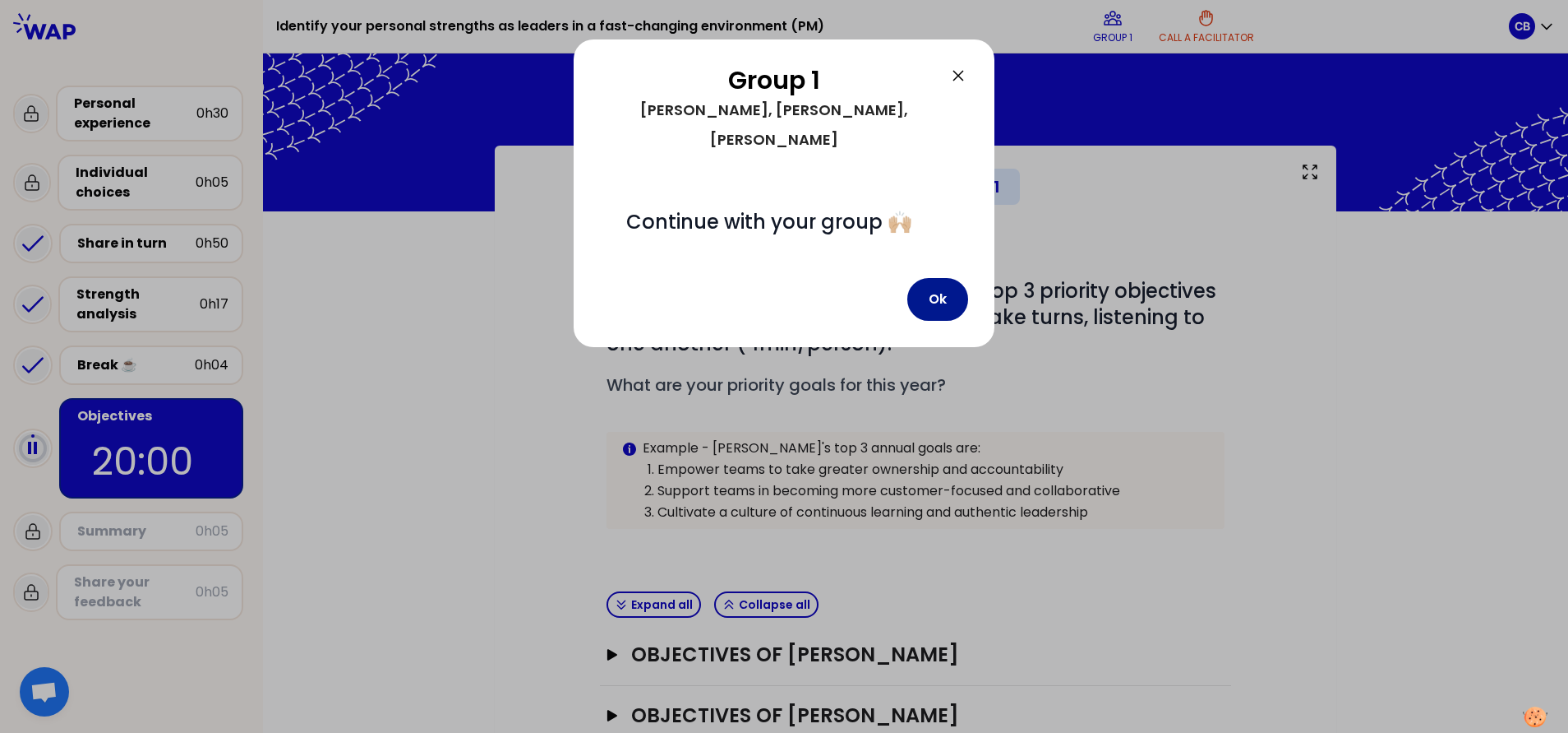
click at [939, 278] on button "Ok" at bounding box center [938, 300] width 61 height 43
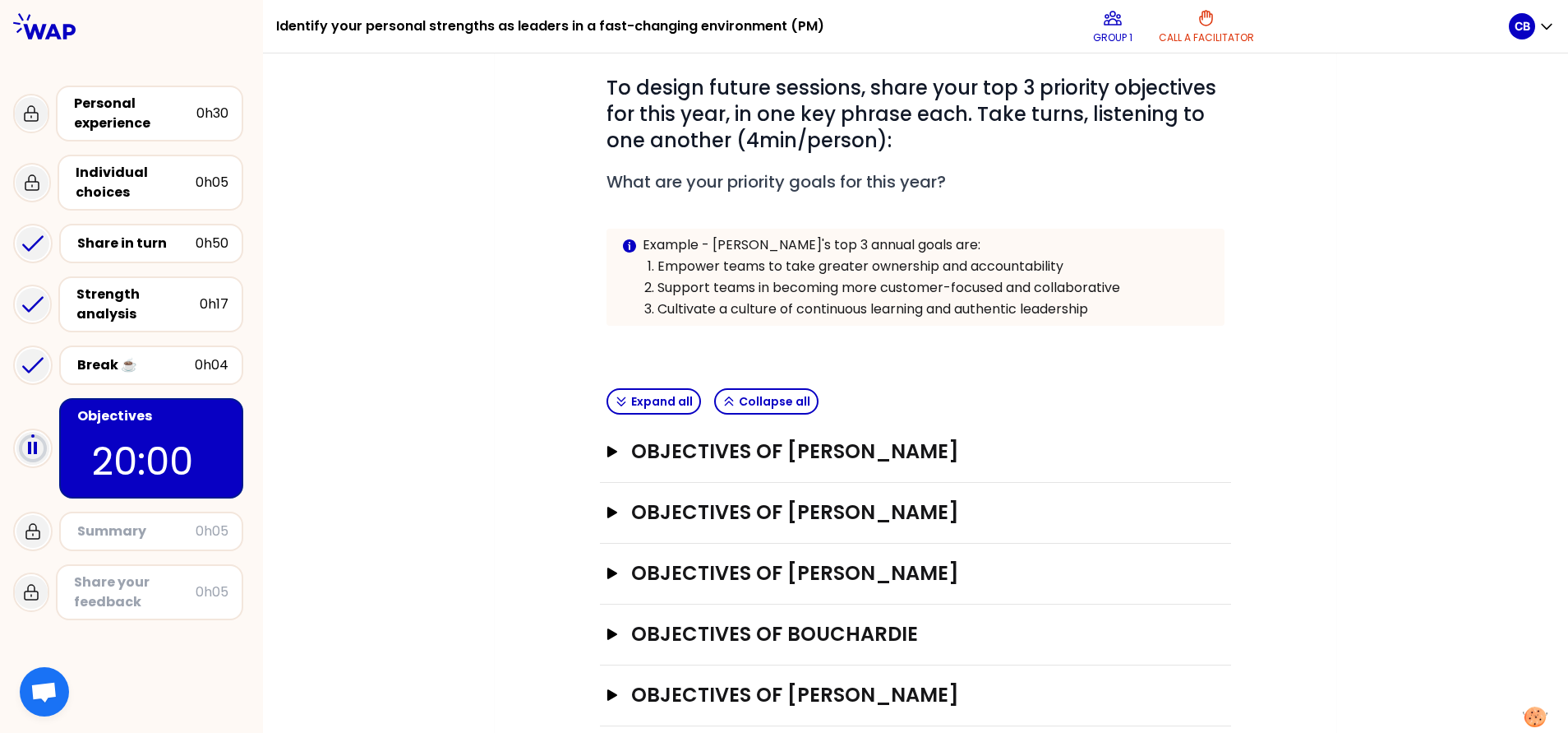
scroll to position [229, 0]
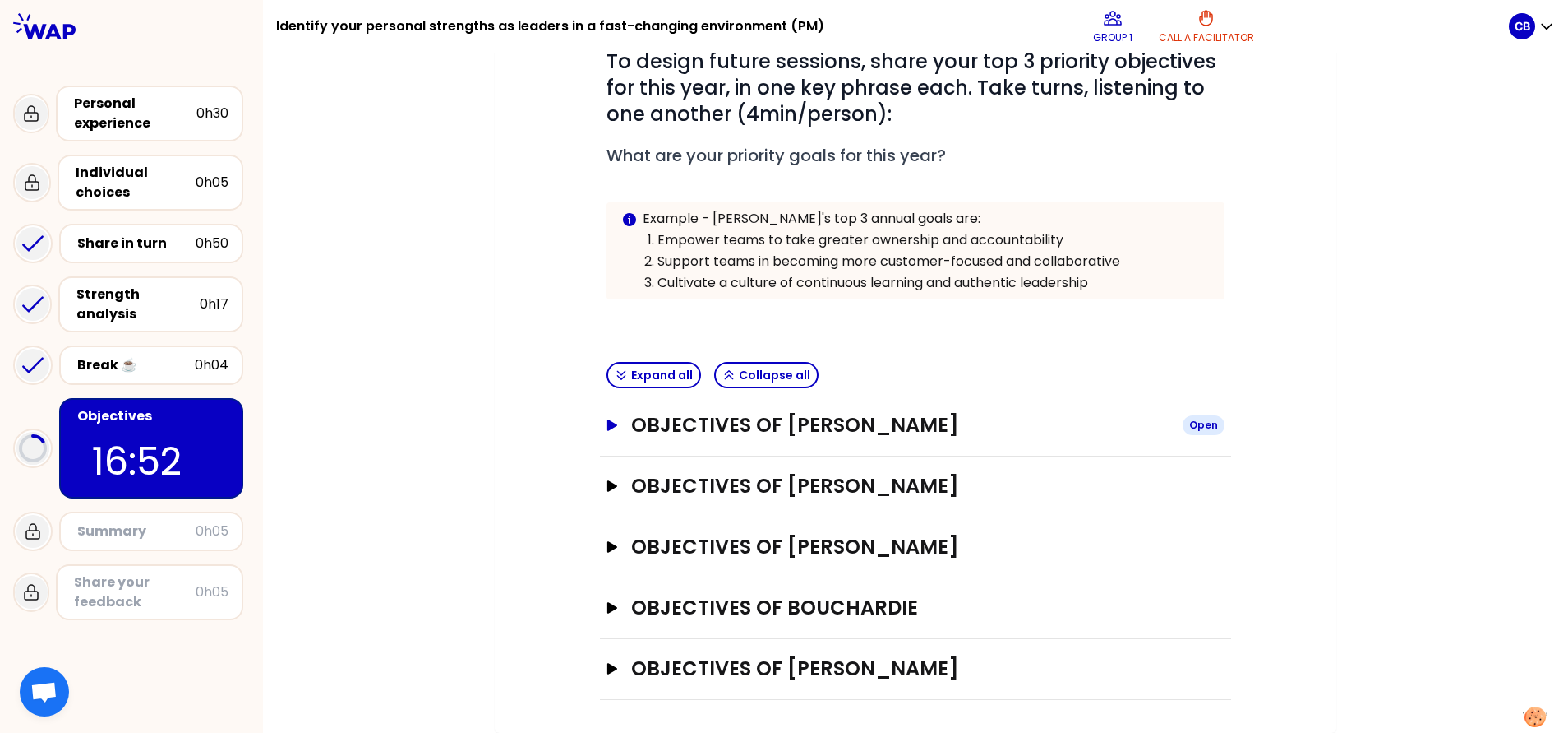
click at [607, 430] on icon "button" at bounding box center [612, 424] width 10 height 12
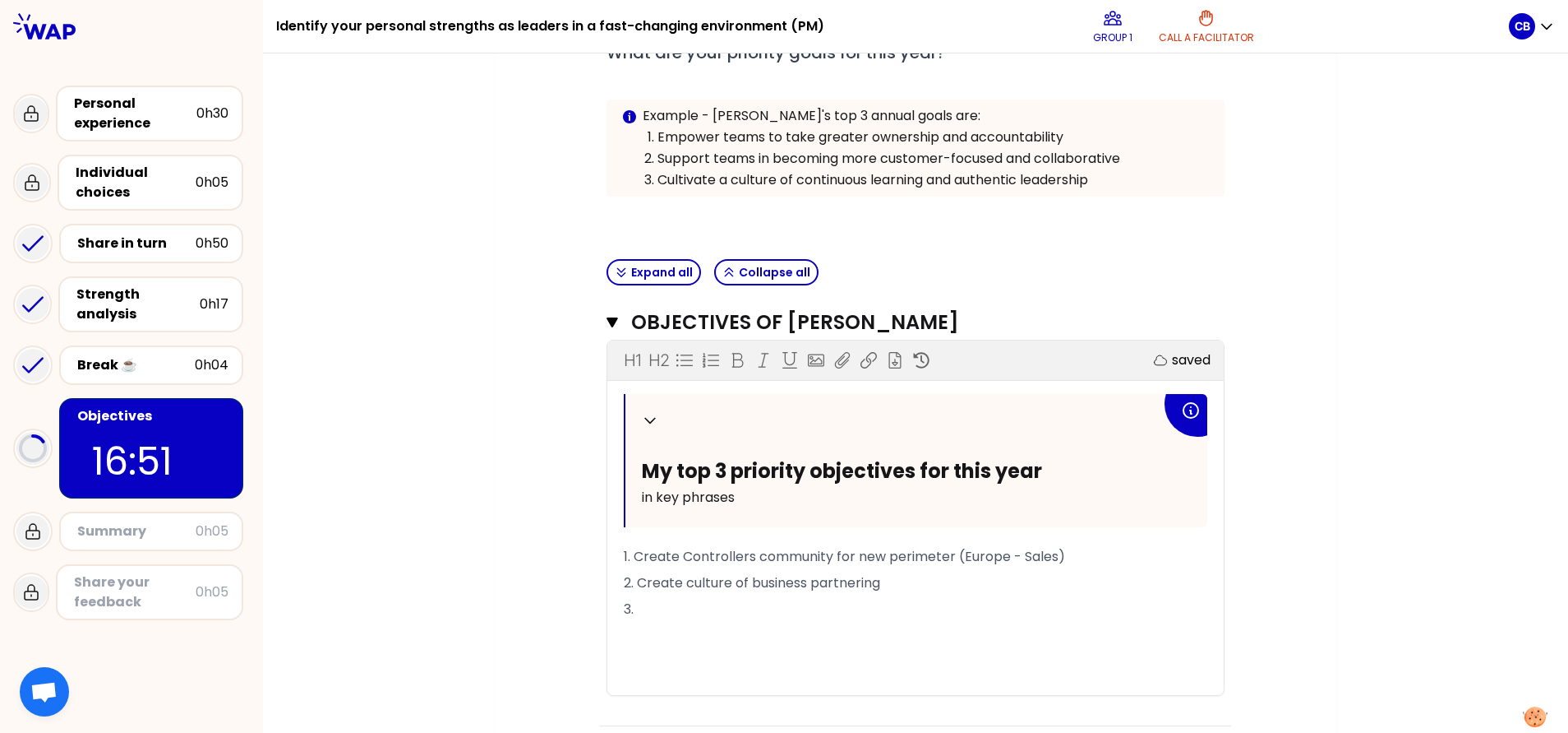
scroll to position [476, 0]
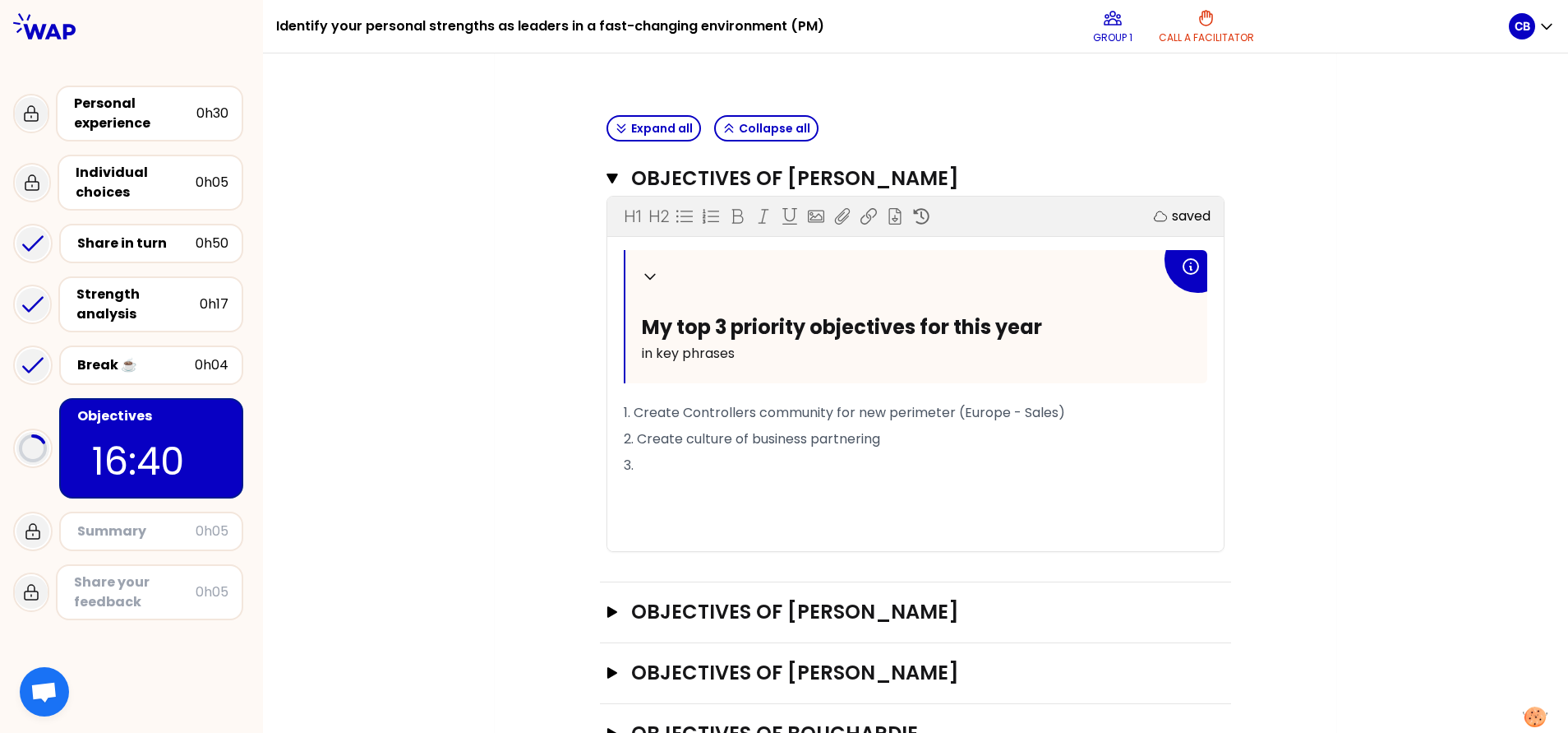
click at [1045, 477] on p "3." at bounding box center [915, 465] width 584 height 27
click at [606, 182] on icon "button" at bounding box center [612, 178] width 12 height 13
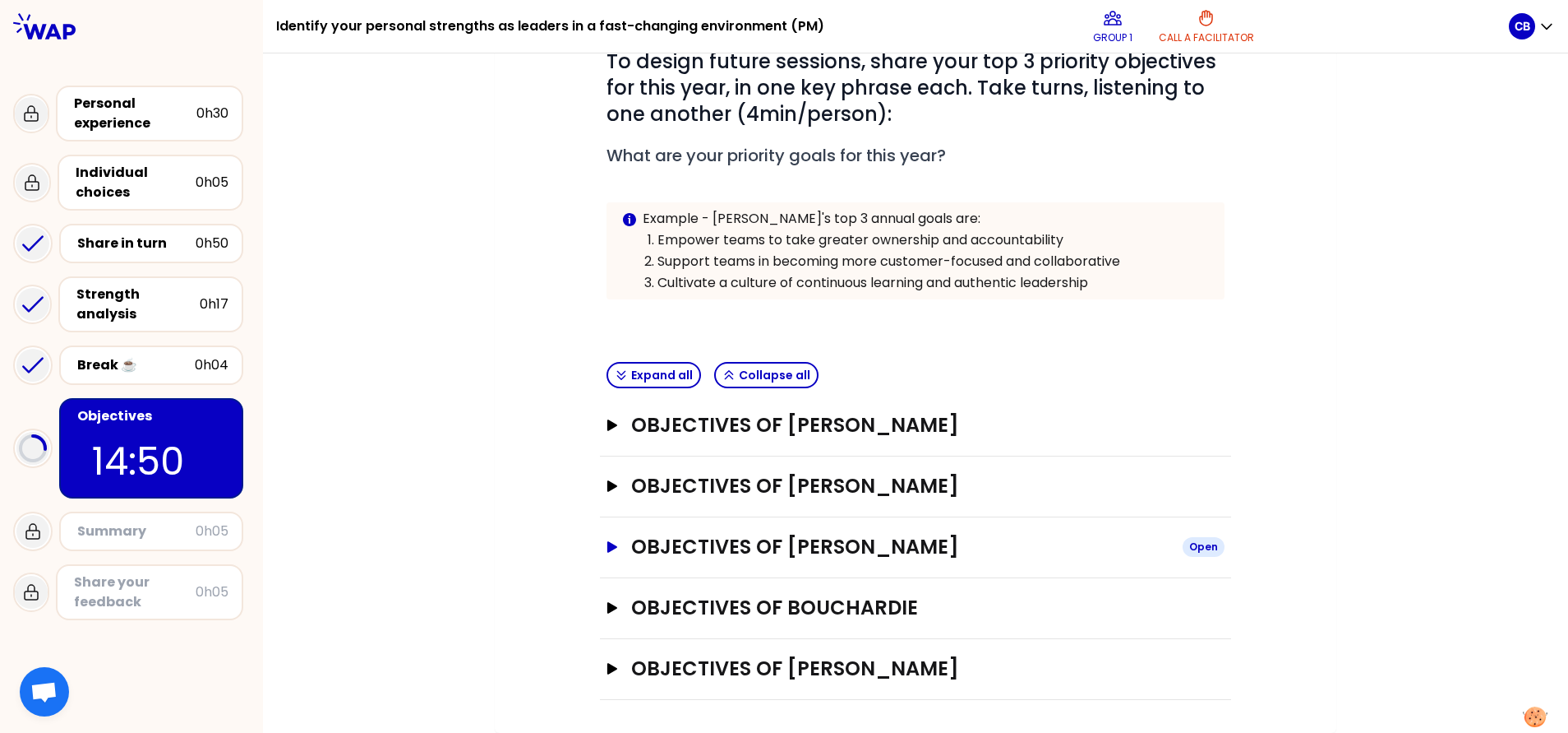
click at [611, 488] on button "Objectives of Joaquim Open" at bounding box center [915, 547] width 618 height 27
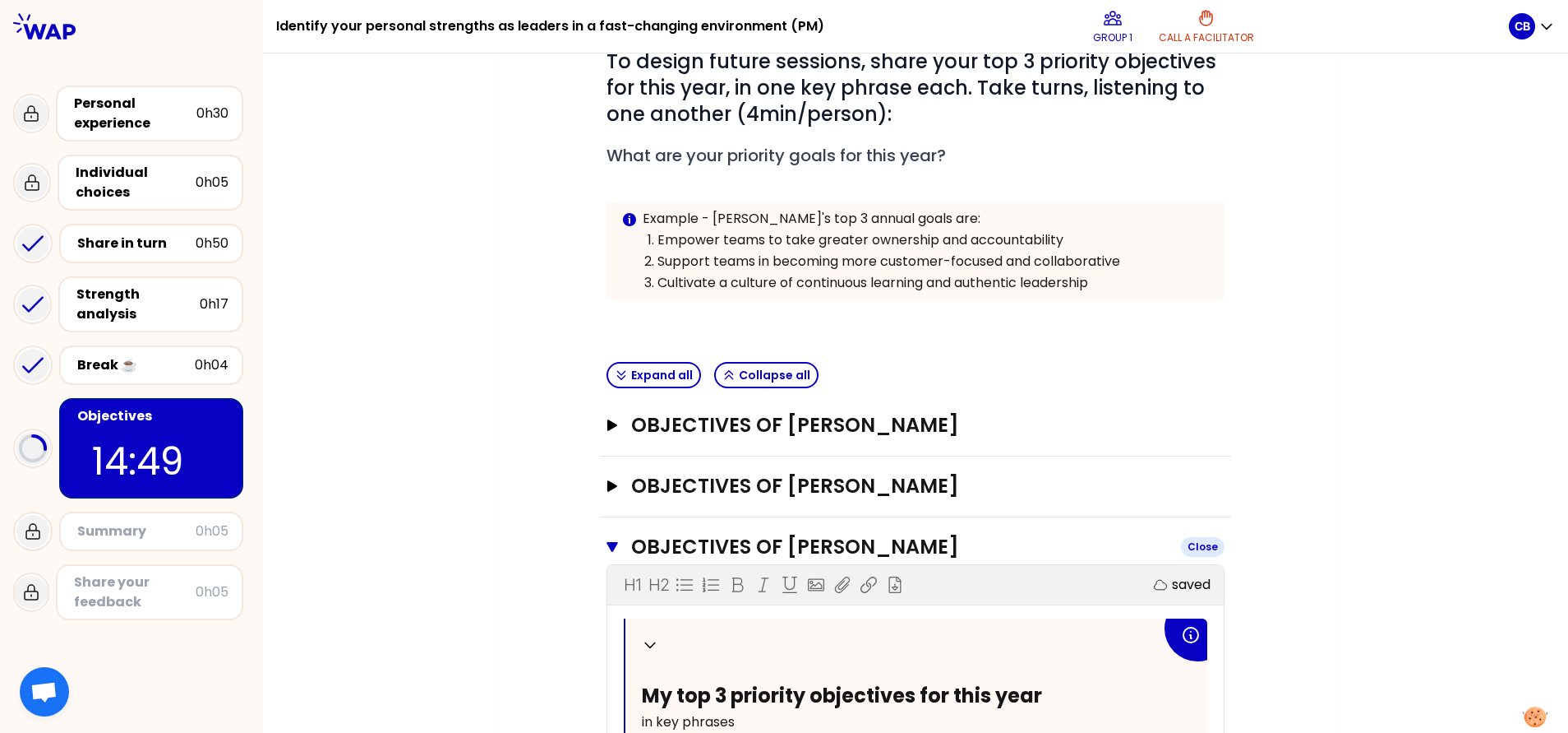
scroll to position [599, 0]
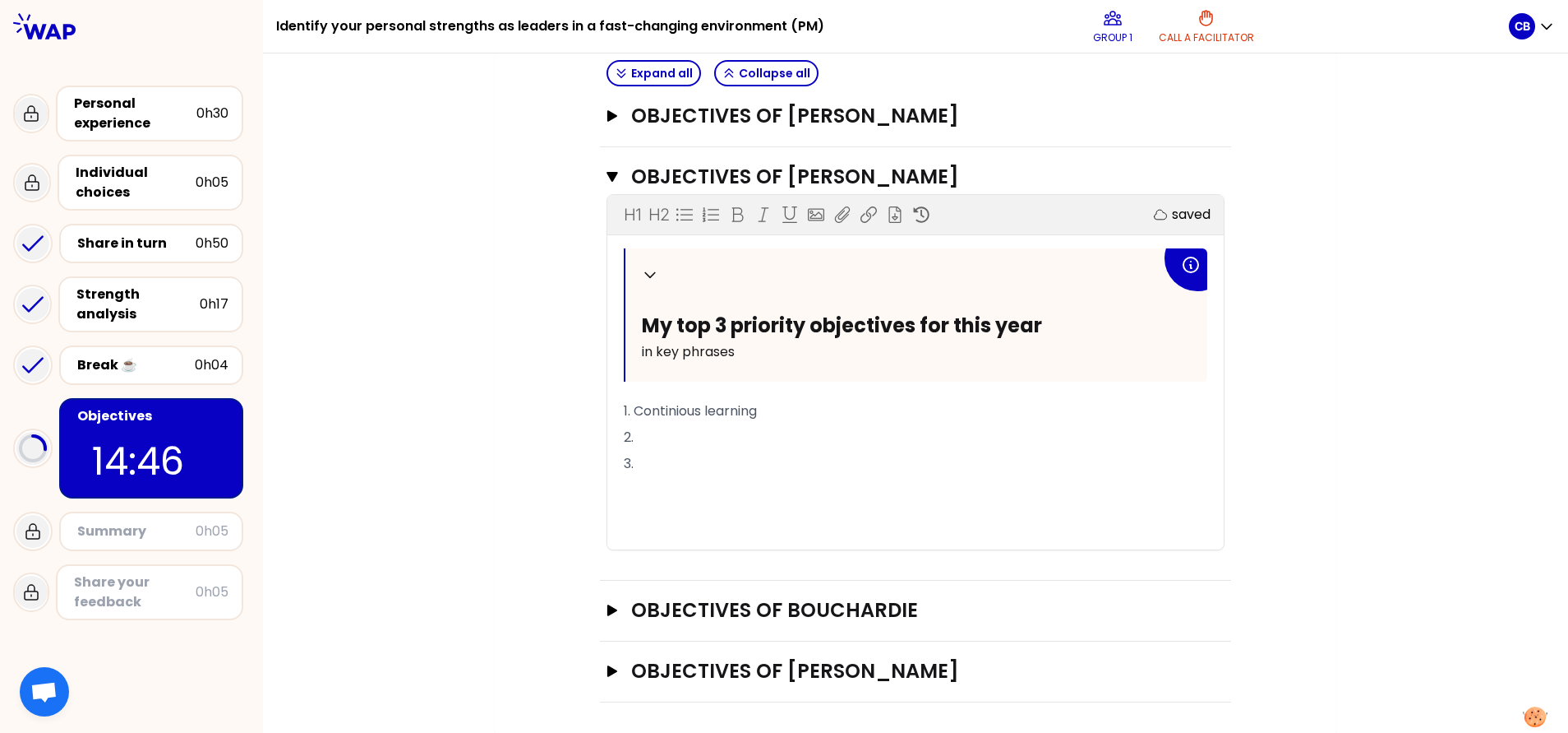
click at [600, 174] on div "Objectives of Joaquim Close H1 H2 Export saved Collapse My top 3 priority objec…" at bounding box center [915, 364] width 631 height 433
click at [606, 179] on icon "button" at bounding box center [612, 177] width 12 height 13
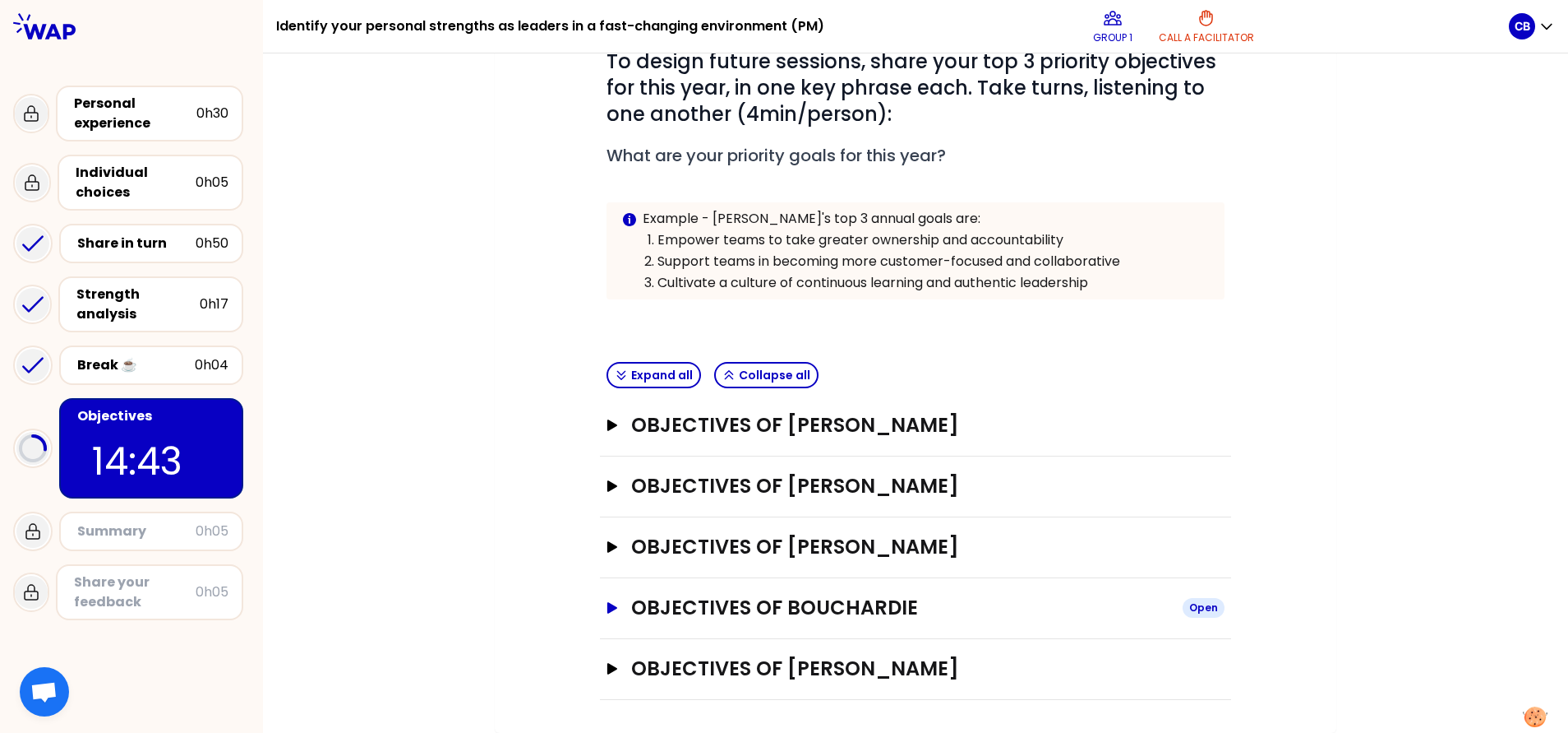
click at [607, 488] on icon "button" at bounding box center [612, 607] width 10 height 12
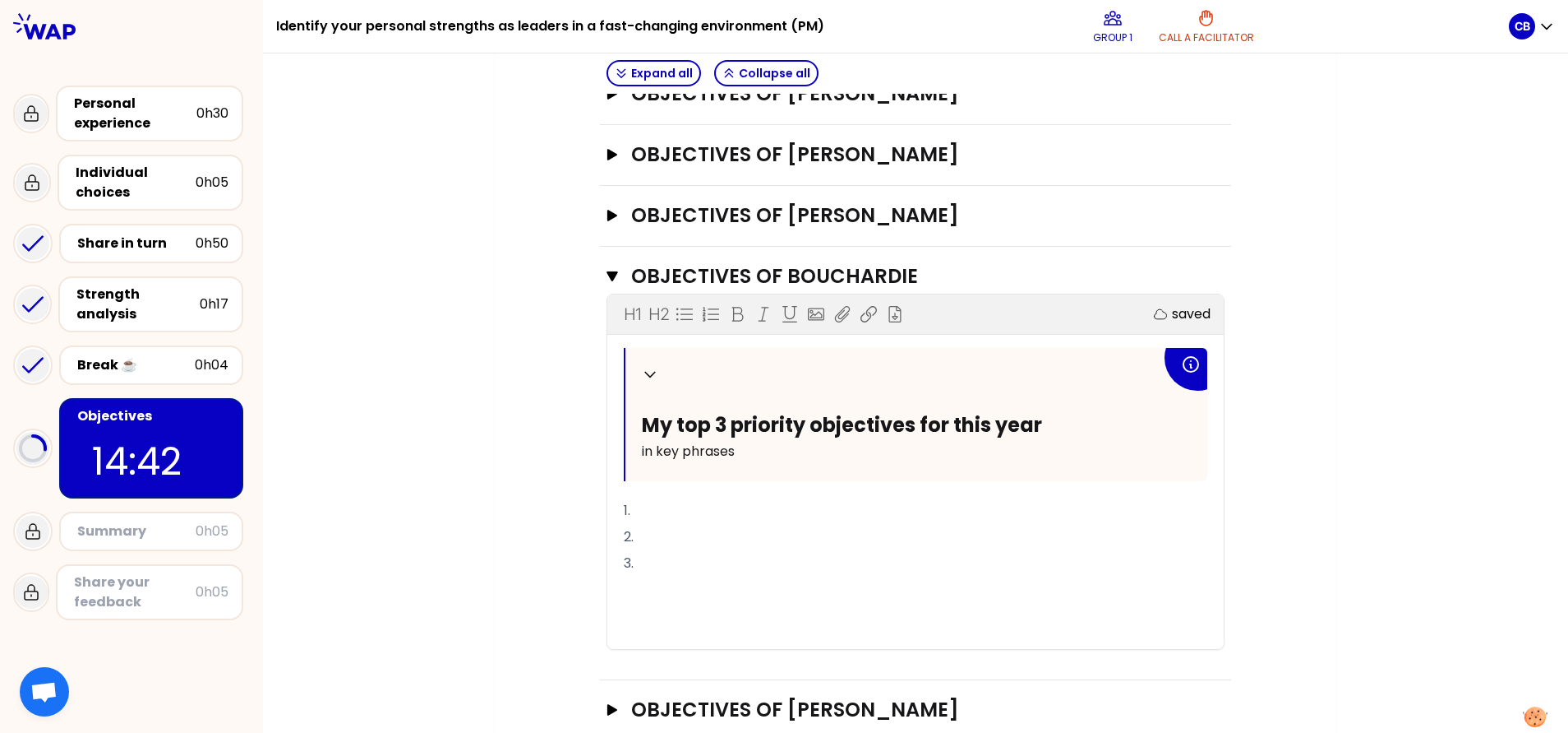
scroll to position [599, 0]
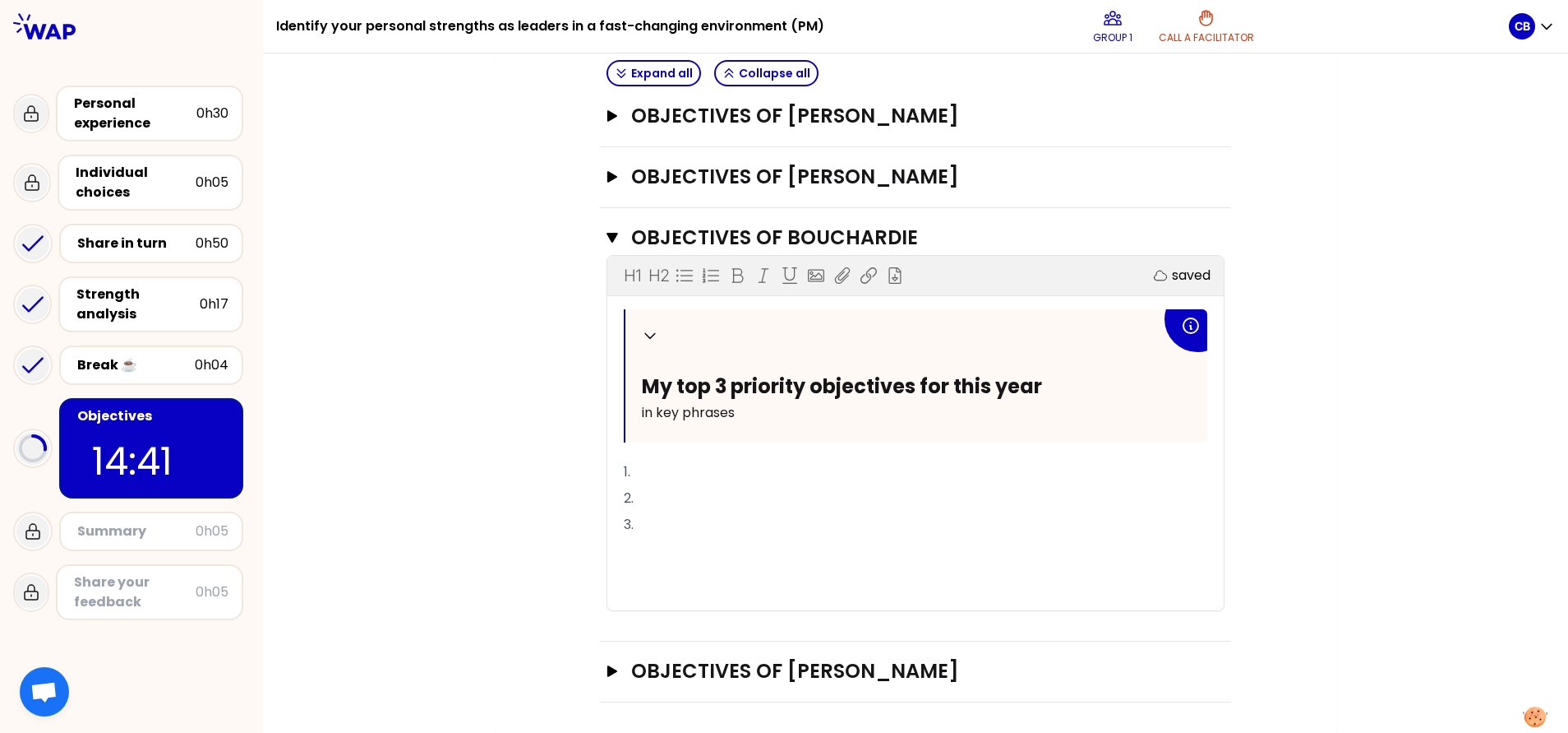
click at [658, 467] on p "1." at bounding box center [915, 472] width 584 height 27
drag, startPoint x: 636, startPoint y: 475, endPoint x: 669, endPoint y: 475, distance: 33.0
click at [636, 475] on p "1." at bounding box center [915, 472] width 584 height 27
drag, startPoint x: 818, startPoint y: 470, endPoint x: 891, endPoint y: 473, distance: 73.1
click at [819, 470] on span "1. Push the community to play their role in their area" at bounding box center [793, 471] width 339 height 19
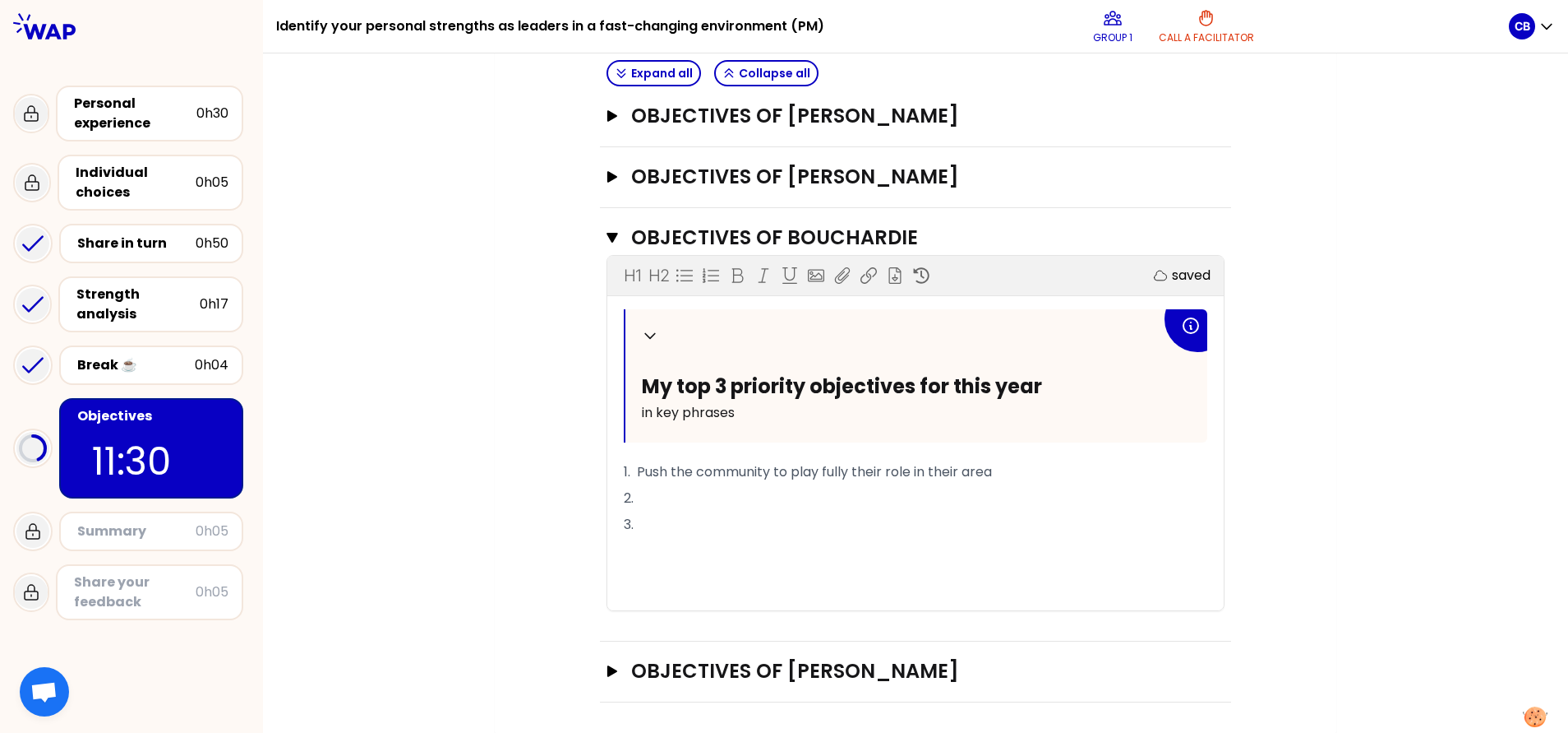
drag, startPoint x: 879, startPoint y: 512, endPoint x: 837, endPoint y: 507, distance: 42.3
click at [879, 488] on p "3." at bounding box center [915, 524] width 584 height 27
drag, startPoint x: 663, startPoint y: 474, endPoint x: 683, endPoint y: 469, distance: 20.6
click at [683, 469] on span "1. Push the community to play fully their role in their area" at bounding box center [808, 471] width 368 height 19
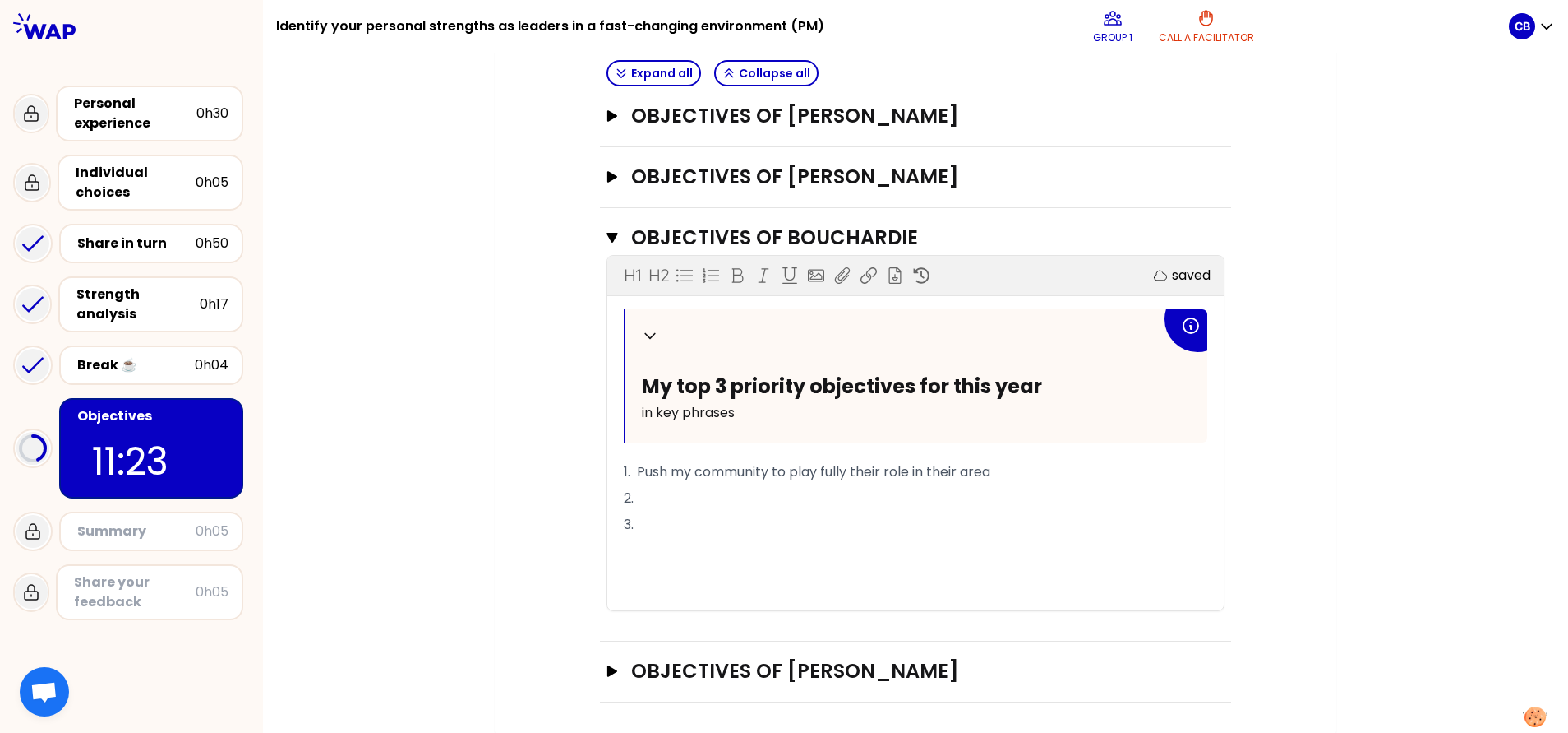
click at [669, 488] on p "2." at bounding box center [915, 498] width 584 height 27
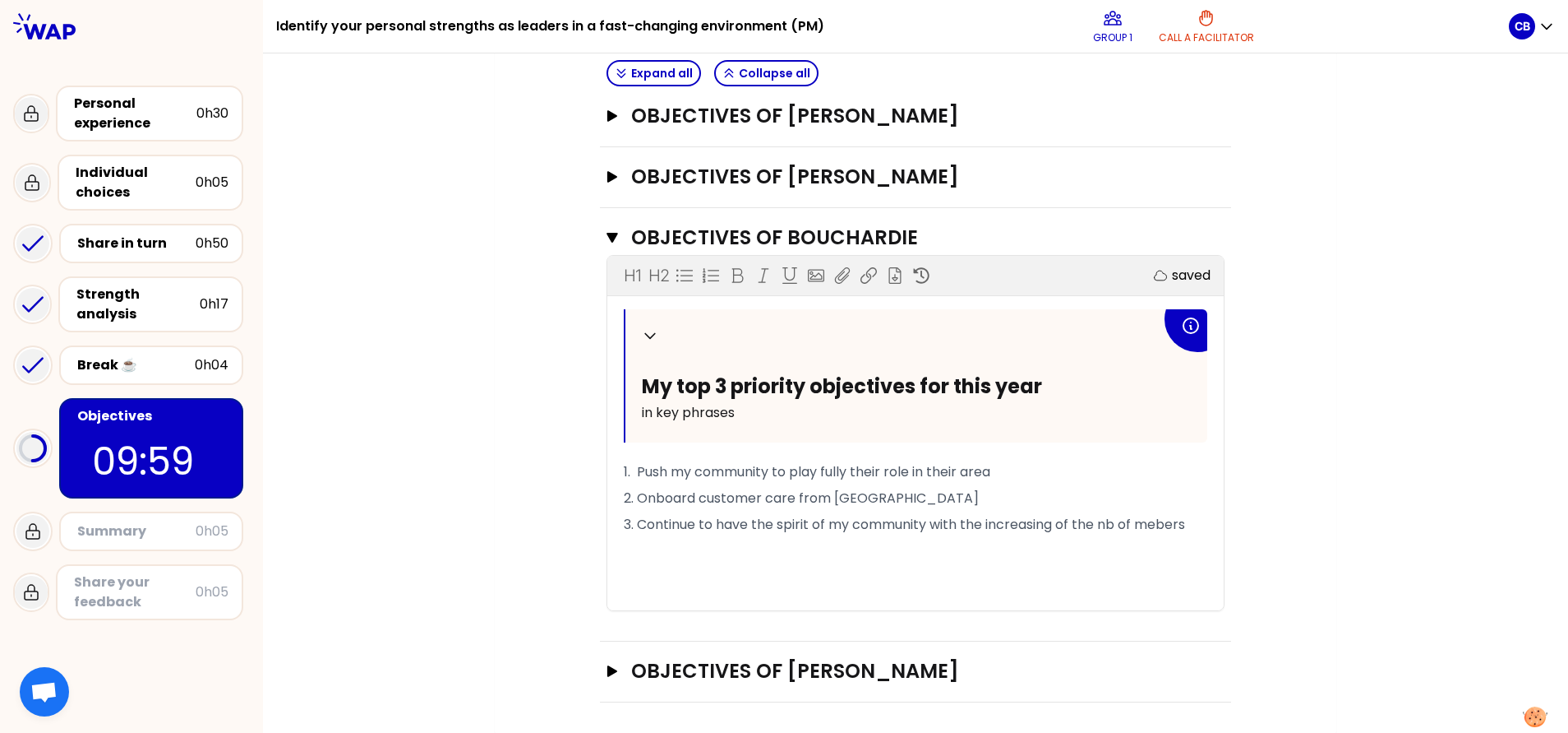
click at [772, 488] on span "3. Continue to have the spirit of my community with the increasing of the nb of…" at bounding box center [905, 523] width 562 height 19
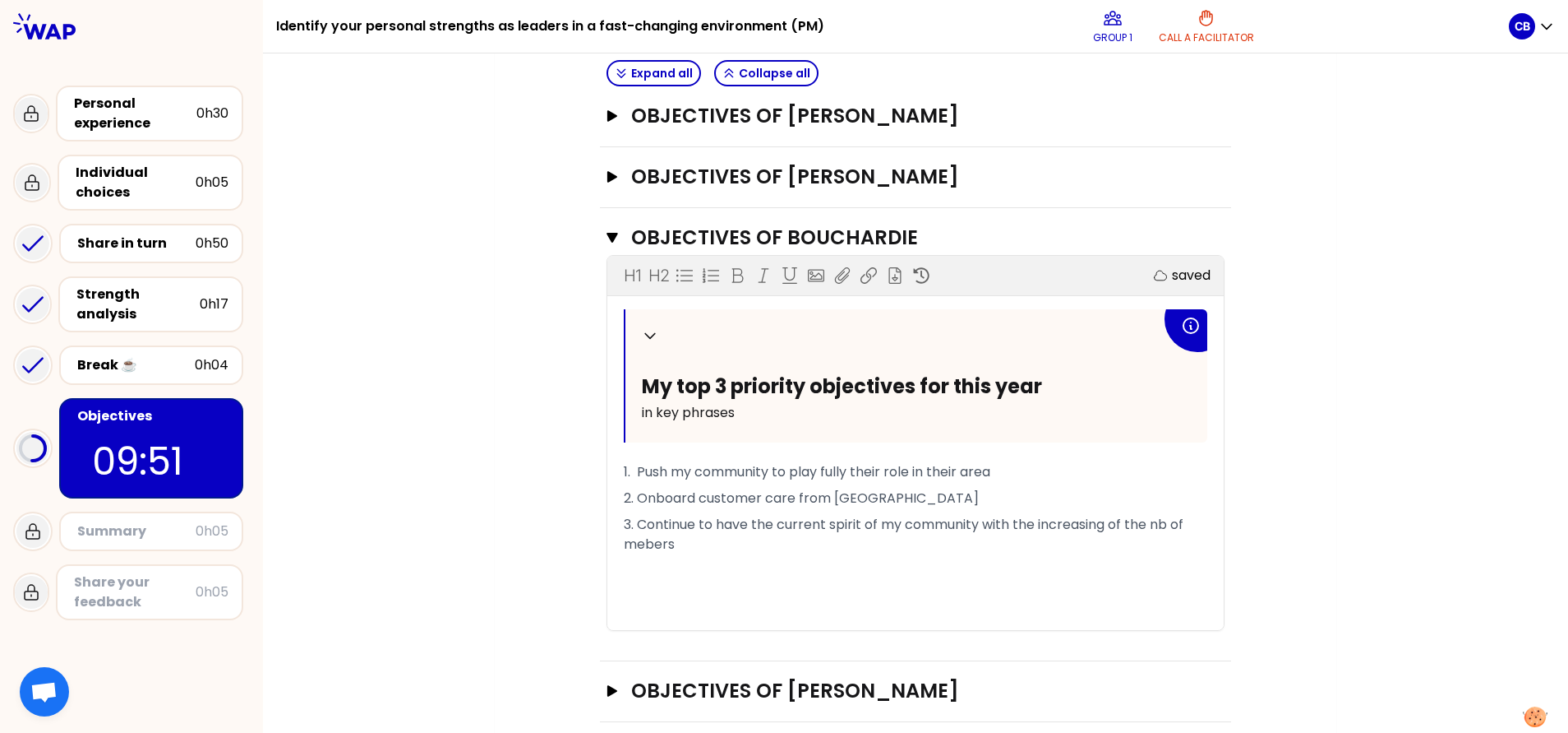
click at [636, 488] on span "3. Continue to have the current spirit of my community with the increasing of t…" at bounding box center [906, 533] width 563 height 38
click at [1045, 488] on div "Objectives # To design future sessions, share your top 3 priority objectives fo…" at bounding box center [915, 167] width 776 height 1110
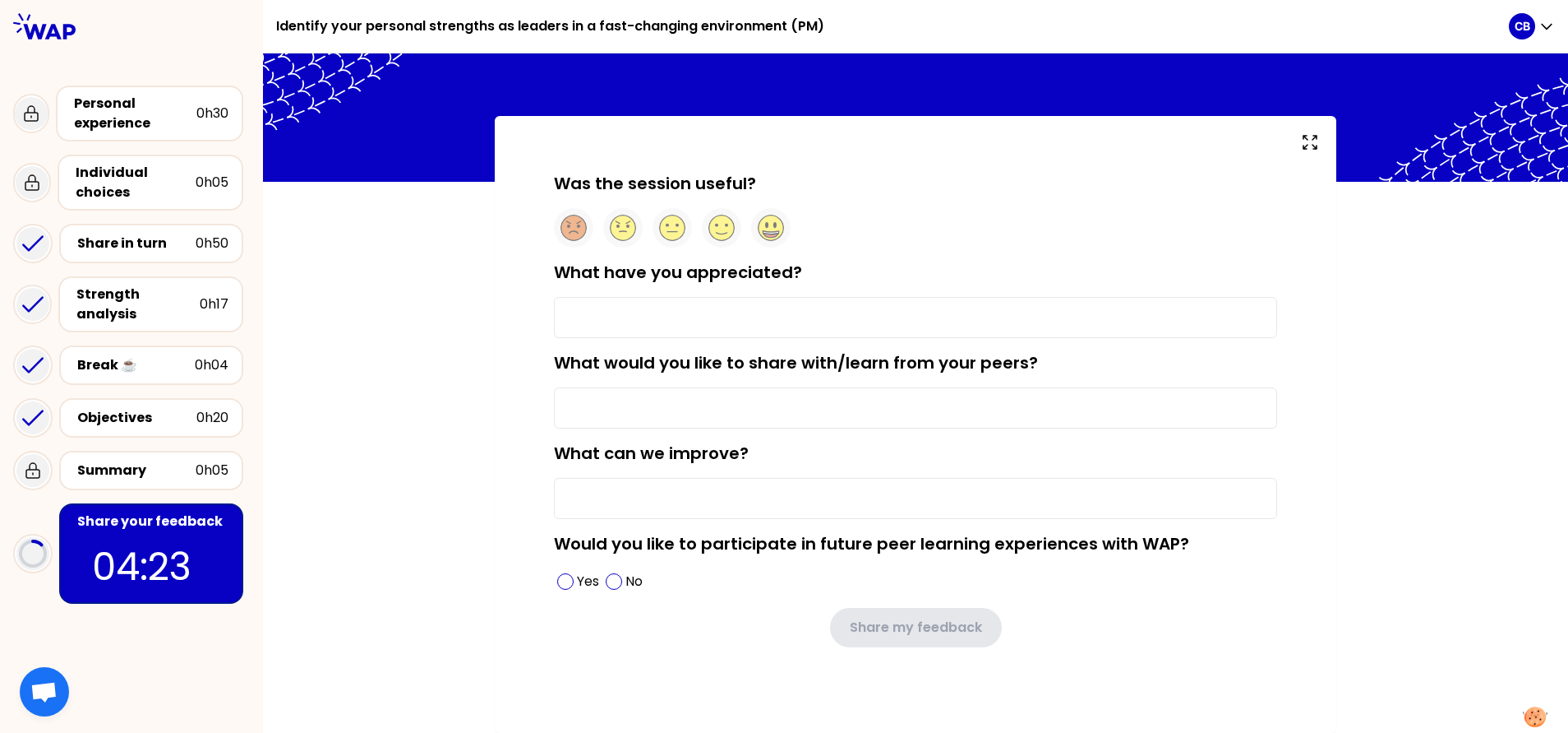
type input "Sharing, benevolence"
type input "Shorten session"
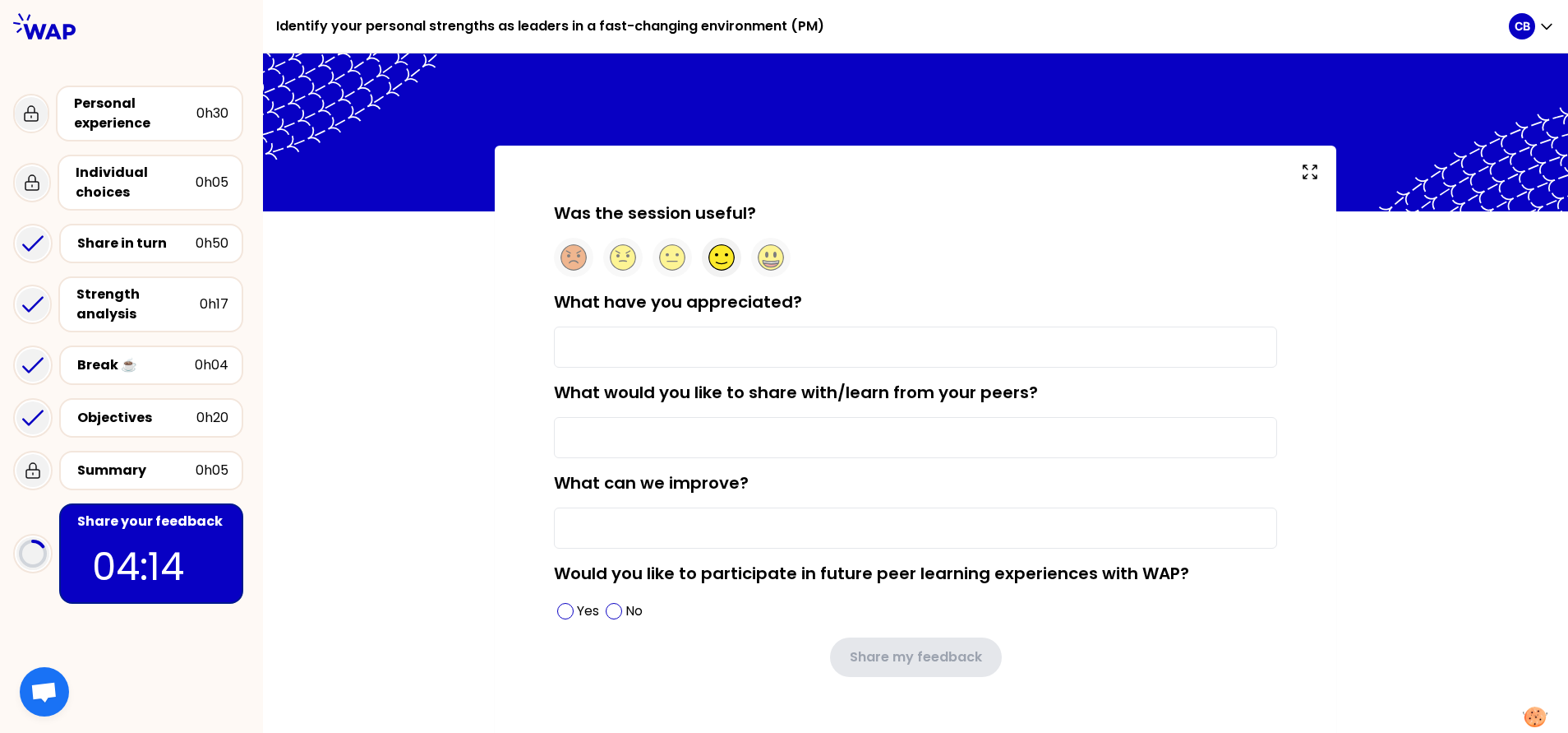
click at [710, 255] on circle at bounding box center [722, 258] width 26 height 26
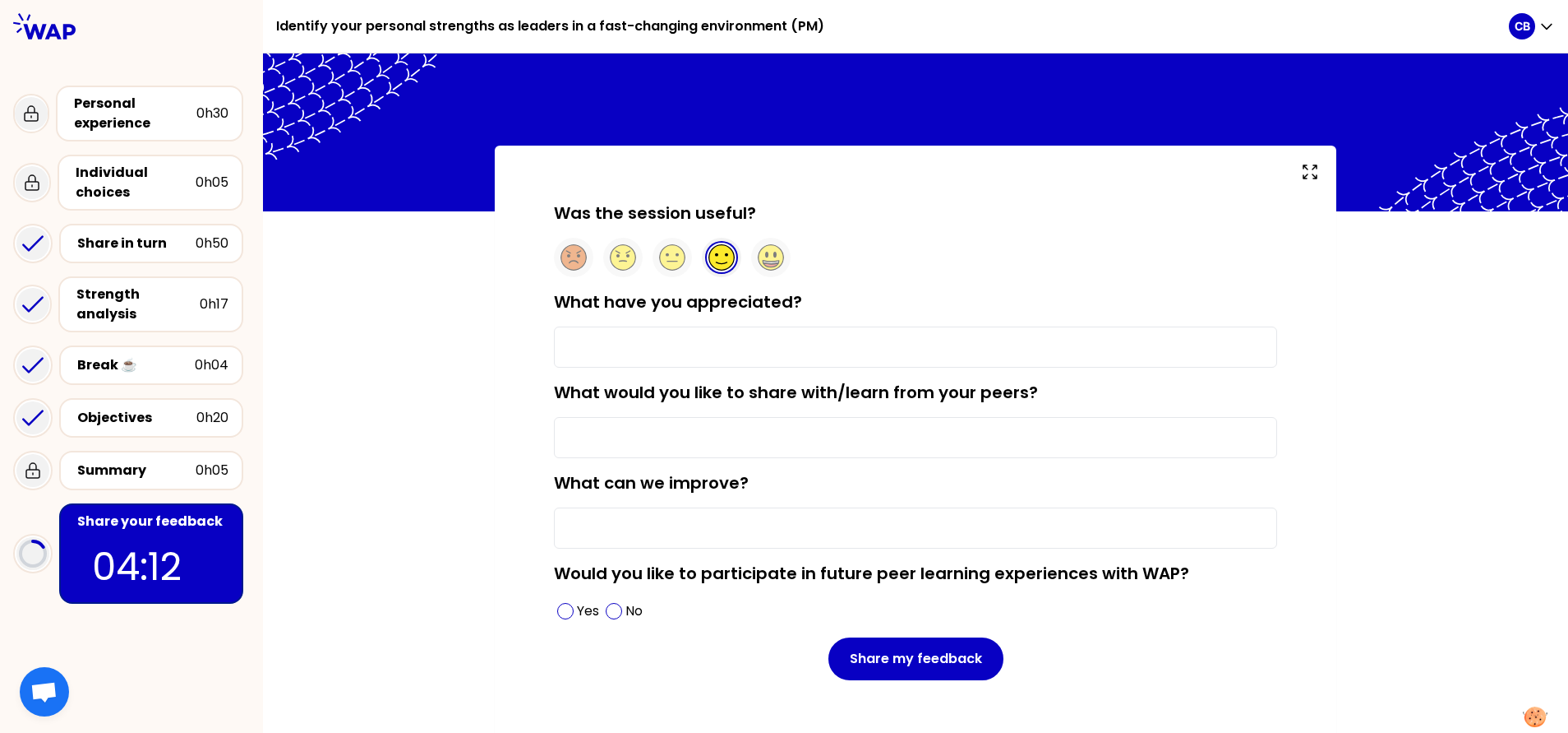
click at [711, 345] on input "What have you appreciated?" at bounding box center [915, 347] width 723 height 41
type input "Sharing, benevolence"
click at [810, 432] on input "What would you like to share with/learn from your peers?" at bounding box center [915, 437] width 723 height 41
click at [733, 530] on input "What can we improve?" at bounding box center [915, 528] width 723 height 41
click at [463, 517] on div "Was the session useful? What have you appreciated? Sharing, benevolence What wo…" at bounding box center [915, 455] width 1305 height 620
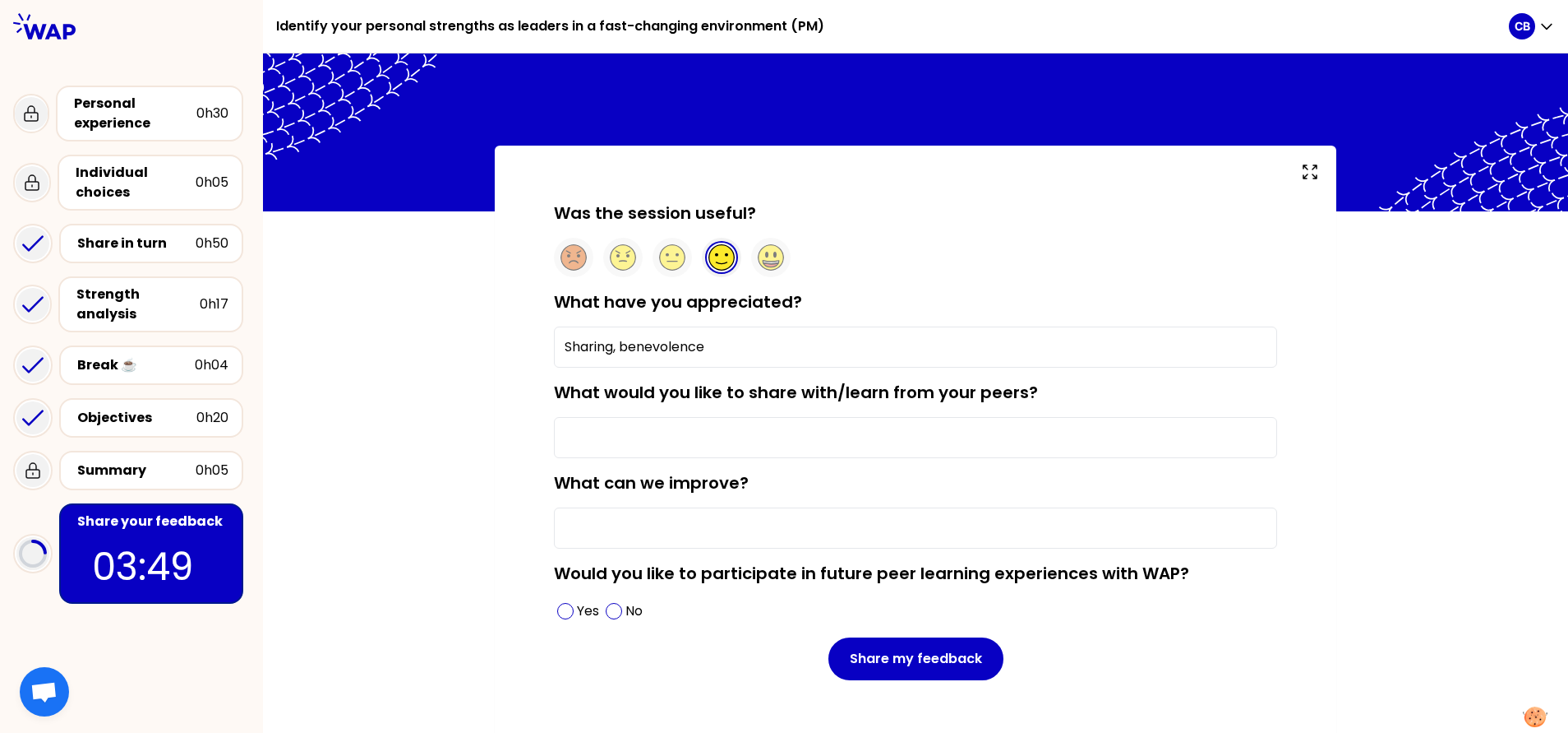
scroll to position [33, 0]
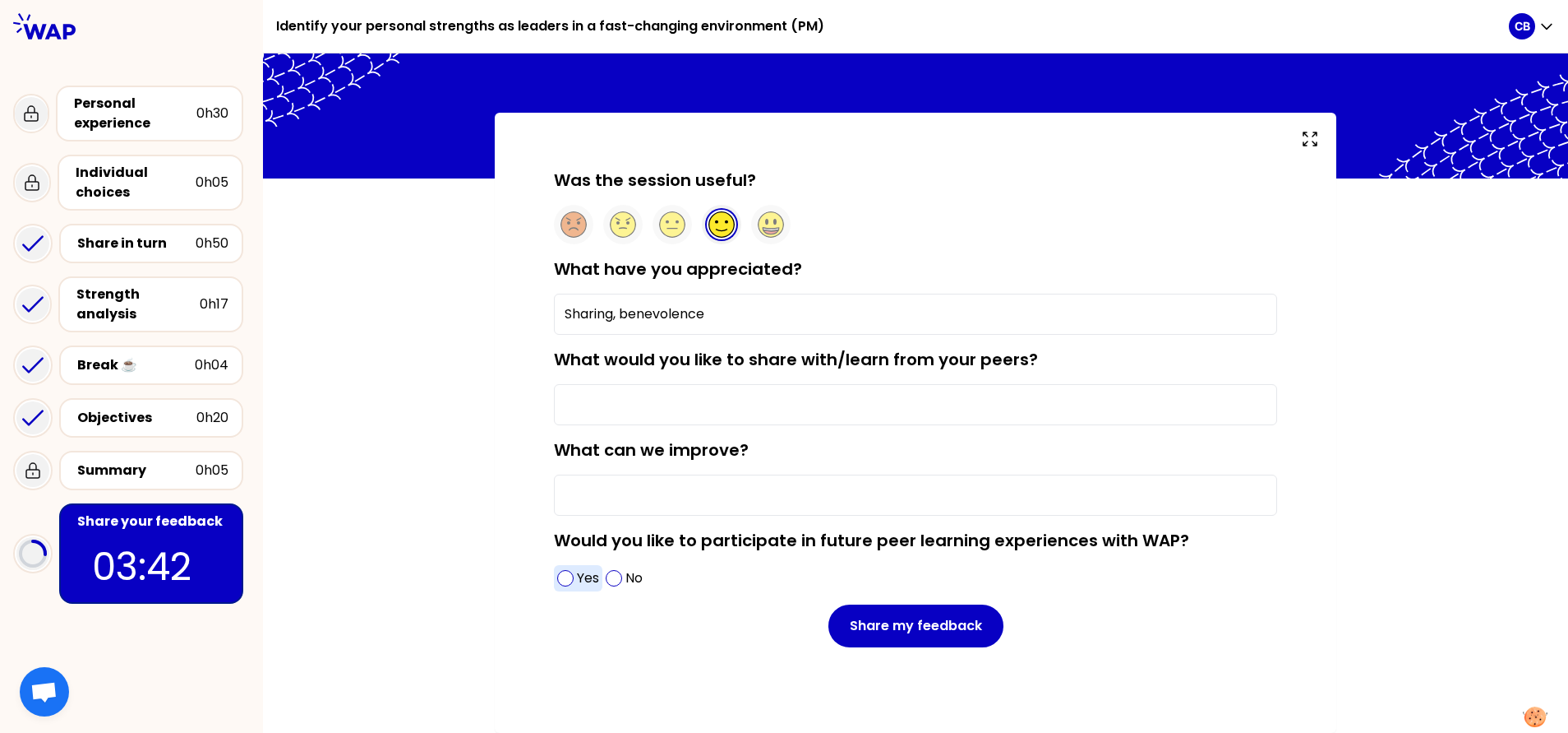
click at [554, 581] on div "Yes" at bounding box center [578, 578] width 48 height 27
drag, startPoint x: 607, startPoint y: 314, endPoint x: 522, endPoint y: 313, distance: 85.0
click at [528, 313] on div "Was the session useful? What have you appreciated? Sharing, benevolence What wo…" at bounding box center [915, 434] width 776 height 531
click at [495, 405] on div "Was the session useful? What have you appreciated? Sharing, benevolence What wo…" at bounding box center [915, 422] width 841 height 620
click at [703, 493] on input "What can we improve?" at bounding box center [915, 495] width 723 height 41
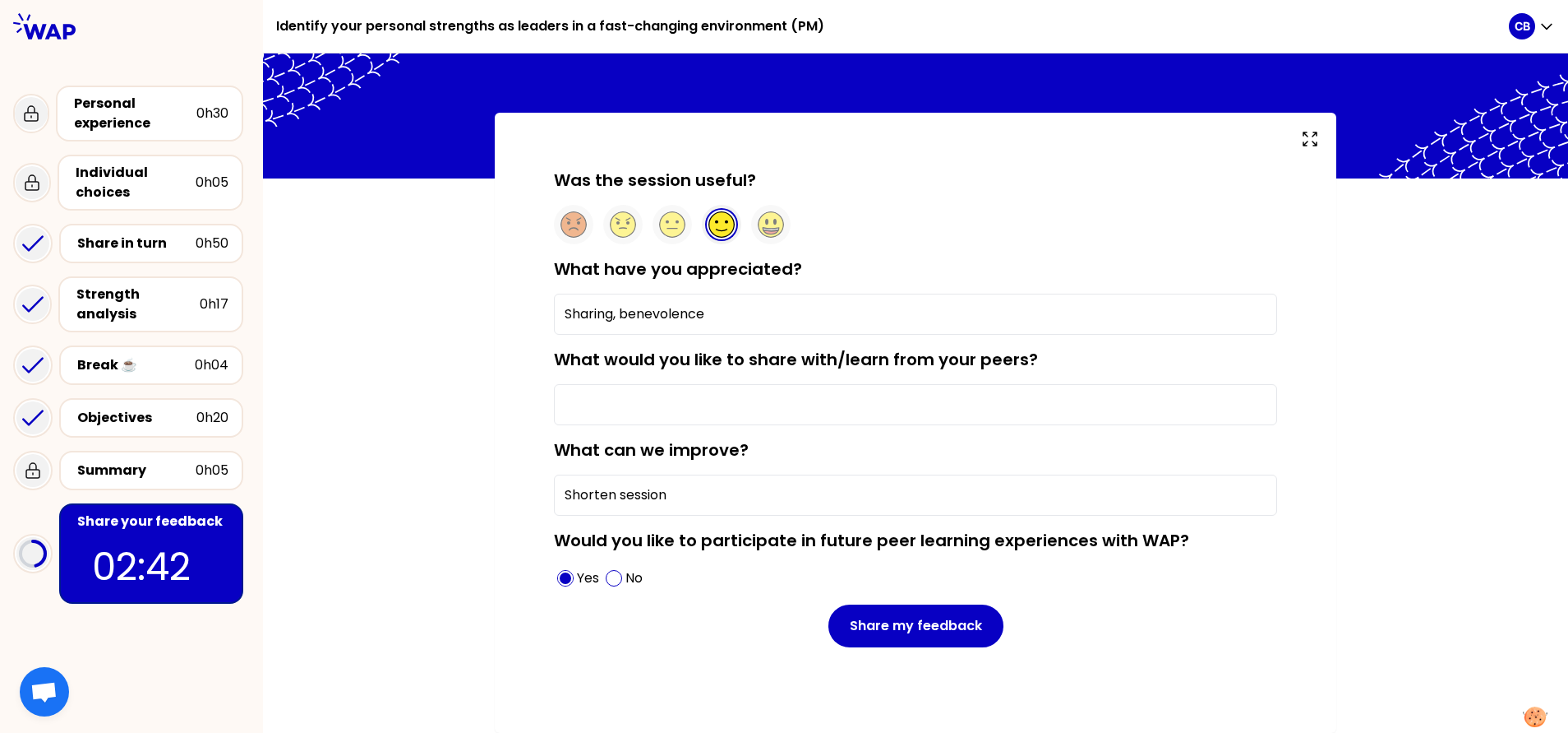
type input "Shorten session"
click at [727, 397] on input "What would you like to share with/learn from your peers?" at bounding box center [915, 405] width 723 height 41
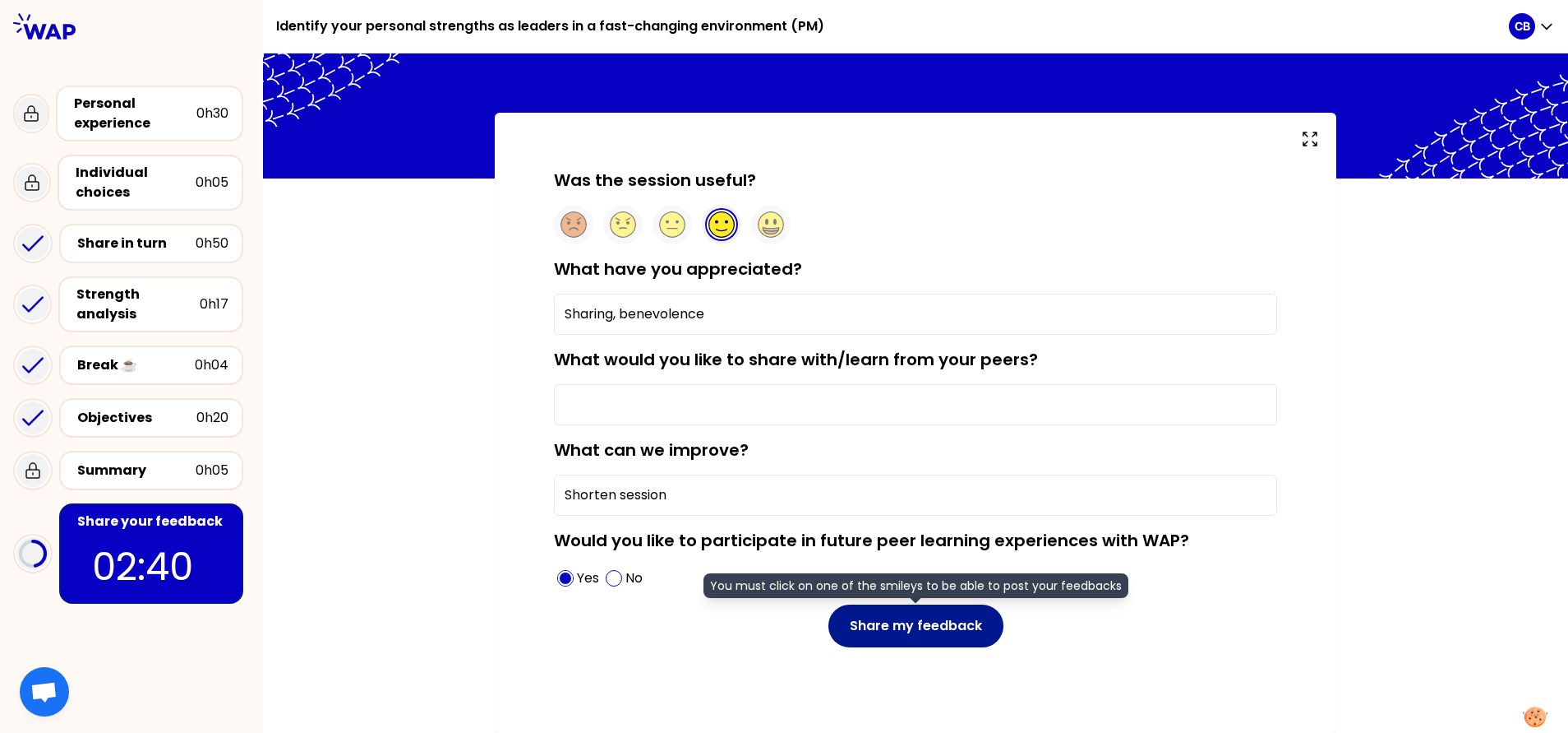
click at [859, 629] on button "Share my feedback" at bounding box center [915, 626] width 175 height 43
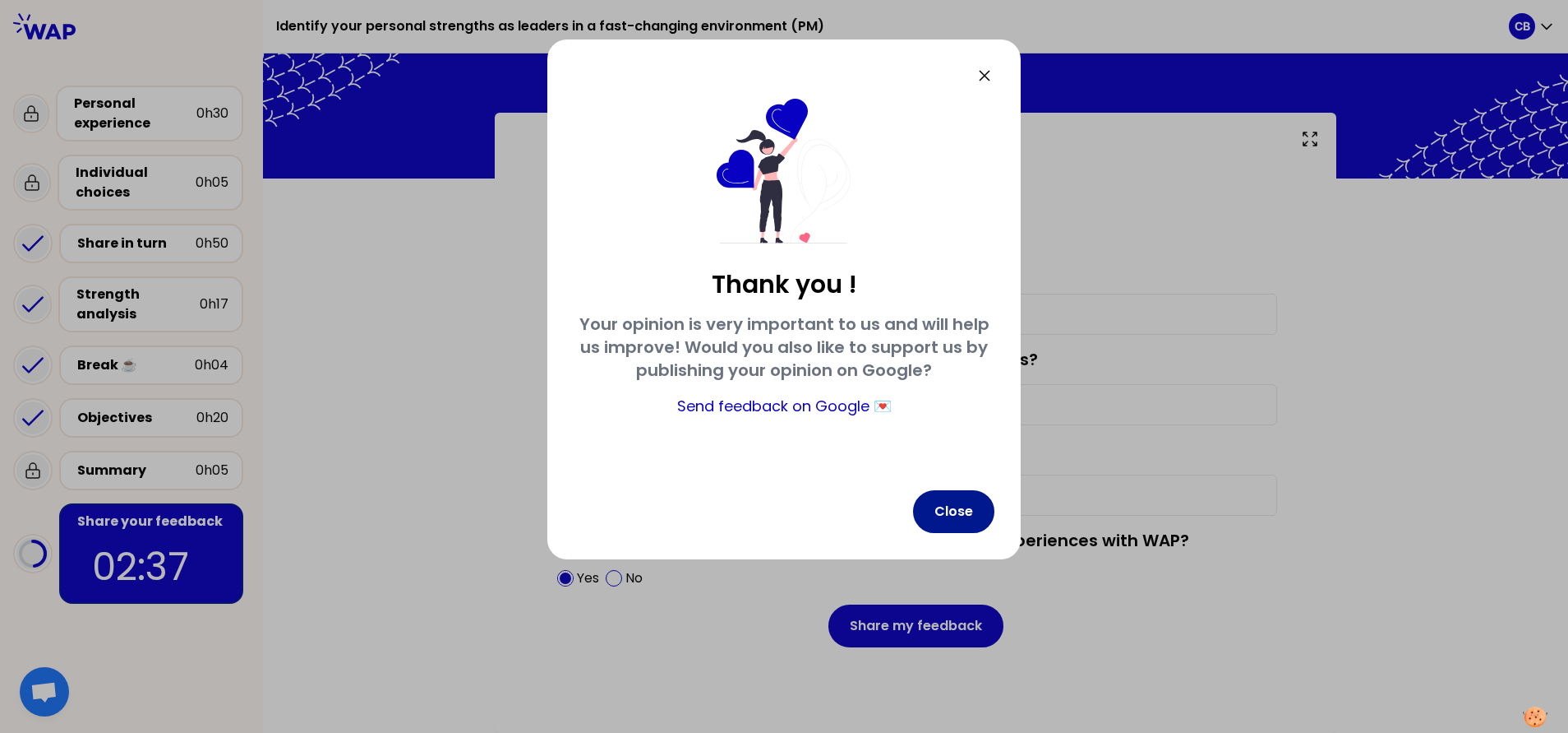
click at [951, 515] on button "Close" at bounding box center [953, 512] width 81 height 43
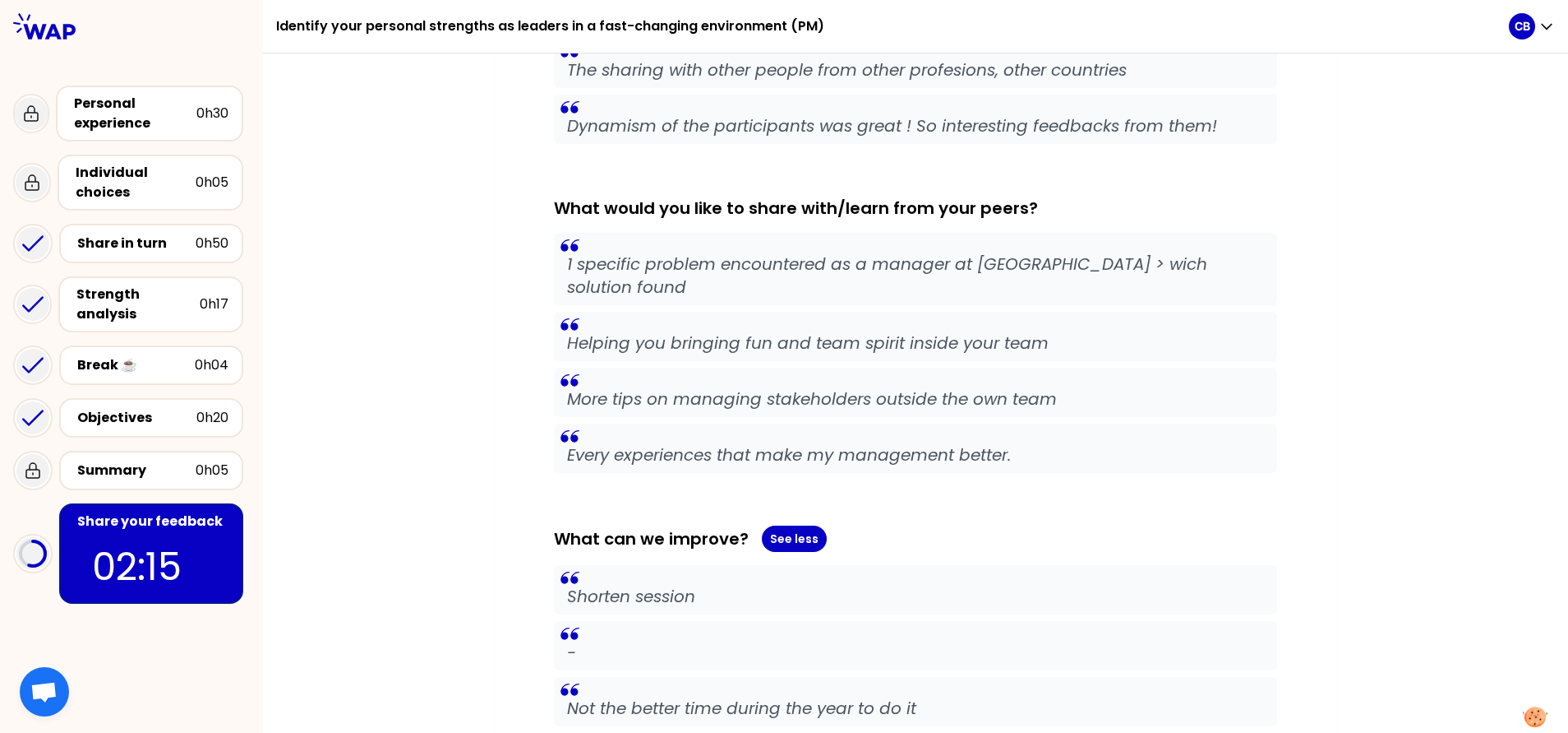
scroll to position [370, 0]
